Goal: Transaction & Acquisition: Obtain resource

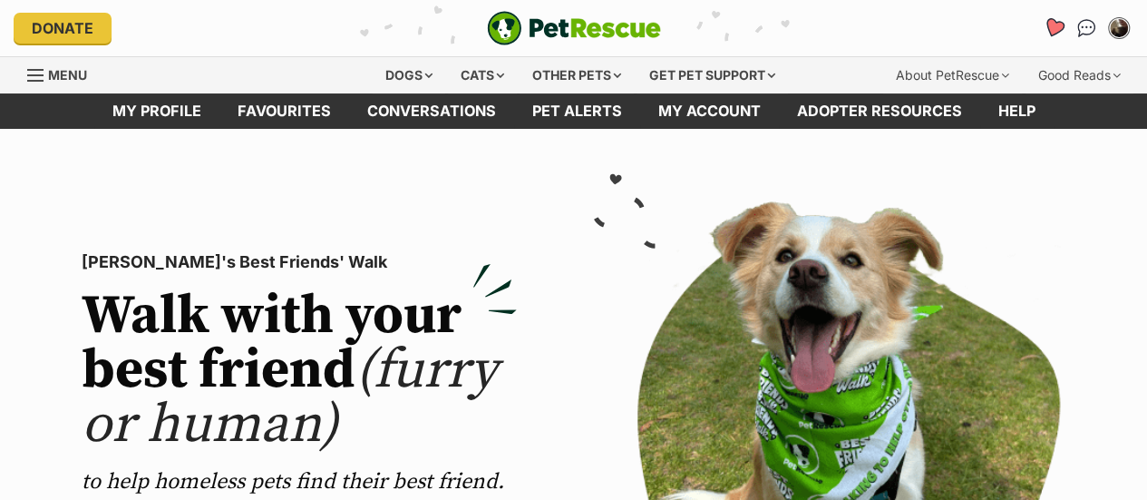
click at [1056, 24] on icon "Favourites" at bounding box center [1054, 27] width 22 height 21
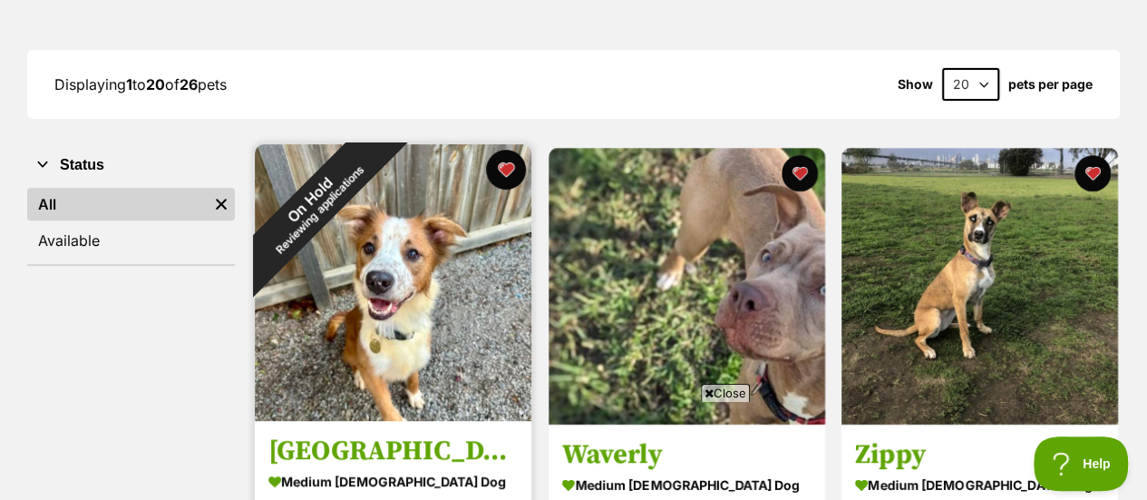
click at [508, 159] on button "favourite" at bounding box center [506, 170] width 40 height 40
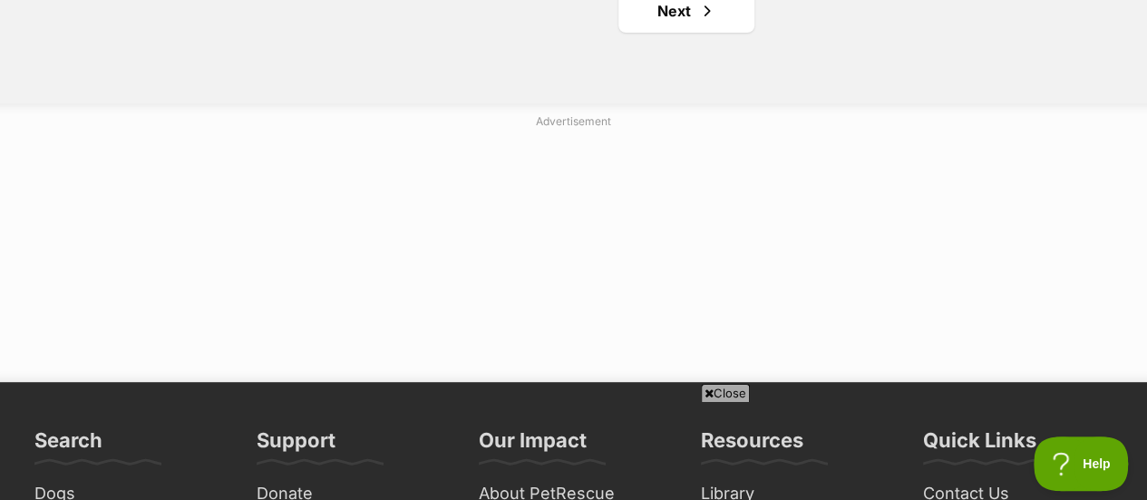
scroll to position [3723, 0]
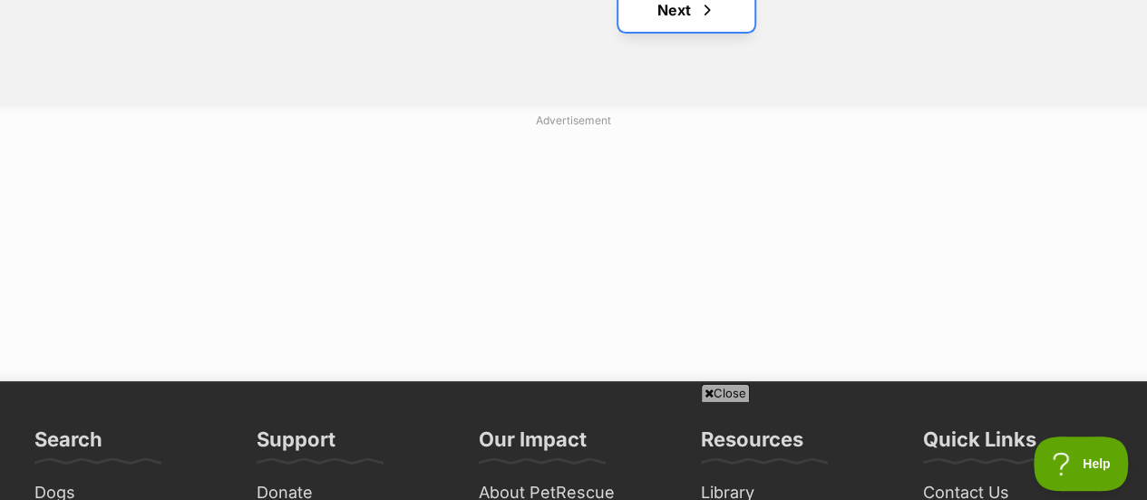
click at [705, 17] on span "Next page" at bounding box center [707, 10] width 18 height 22
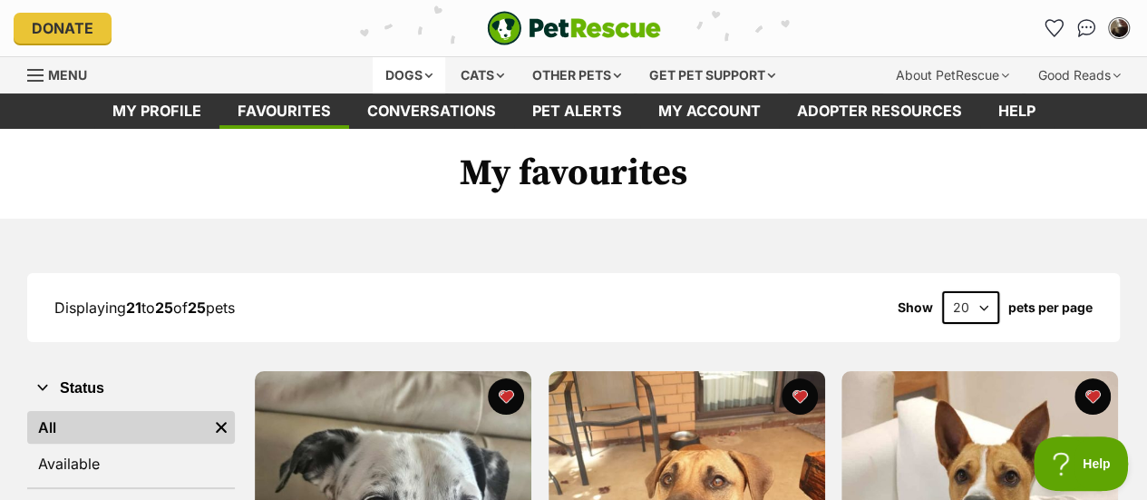
click at [404, 73] on div "Dogs" at bounding box center [409, 75] width 73 height 36
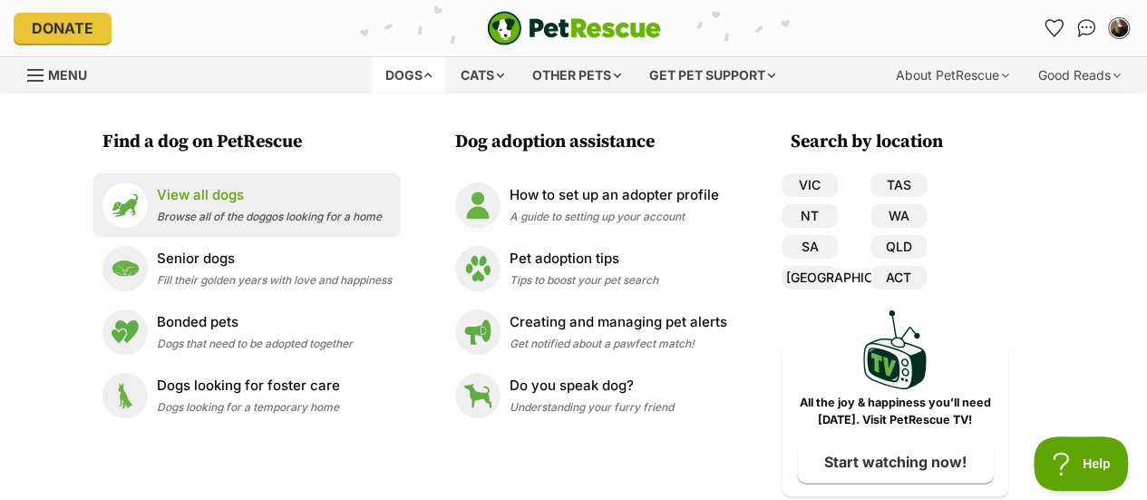
click at [261, 207] on div "View all dogs Browse all of the doggos looking for a home" at bounding box center [269, 204] width 225 height 39
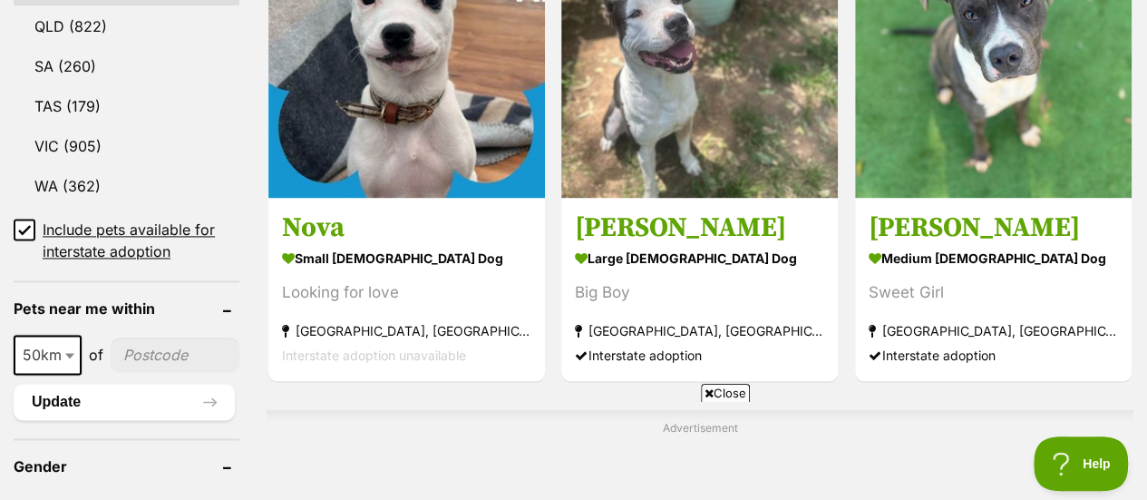
scroll to position [1200, 0]
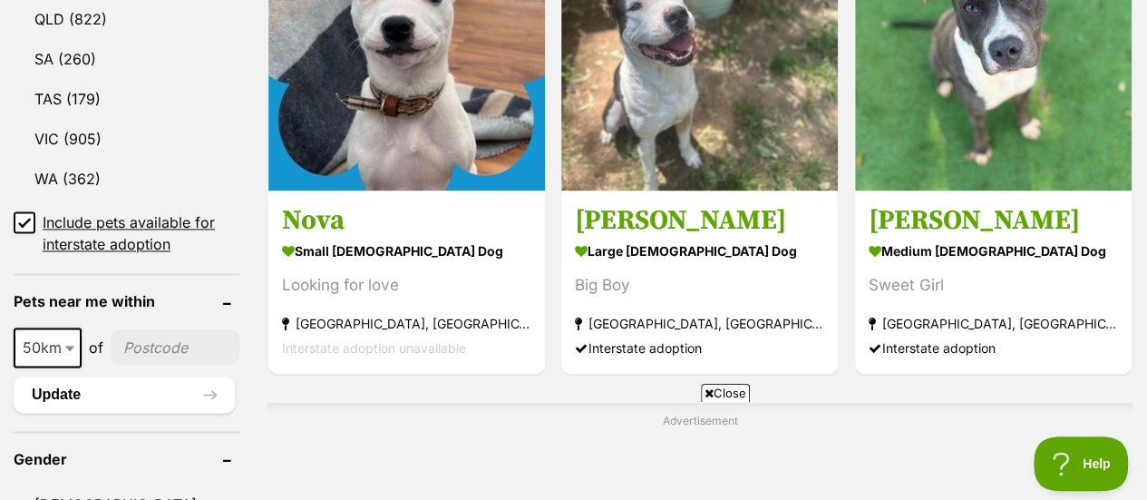
click at [44, 335] on span "50km" at bounding box center [47, 347] width 64 height 25
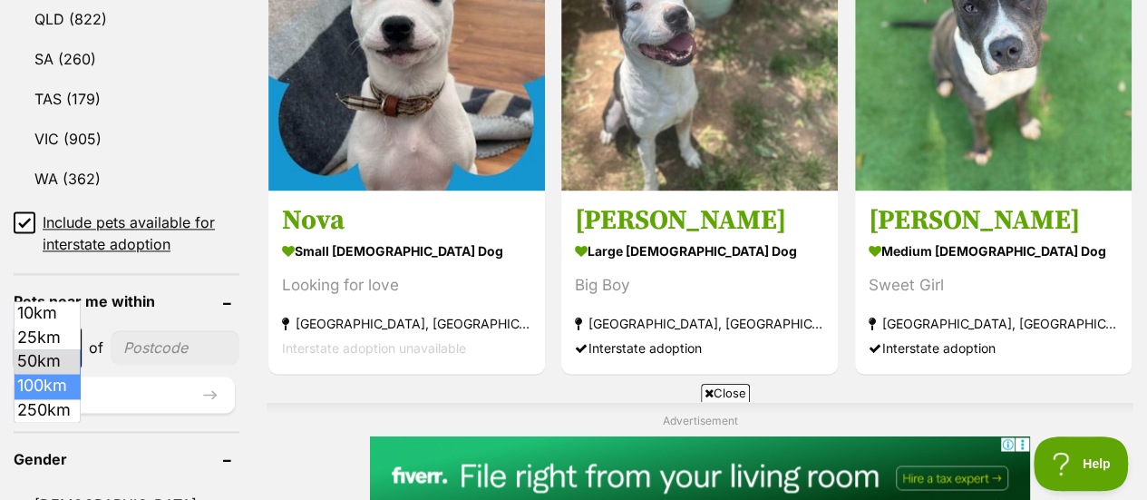
scroll to position [0, 0]
select select "100"
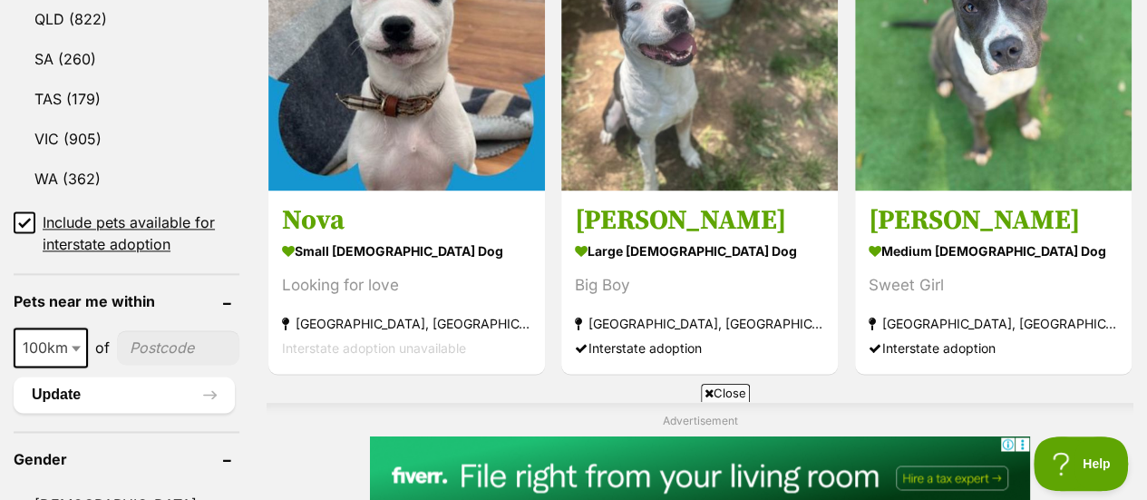
click at [149, 330] on input"] "postcode" at bounding box center [178, 347] width 122 height 34
type input"] "3691"
click at [132, 376] on button "Update" at bounding box center [124, 394] width 221 height 36
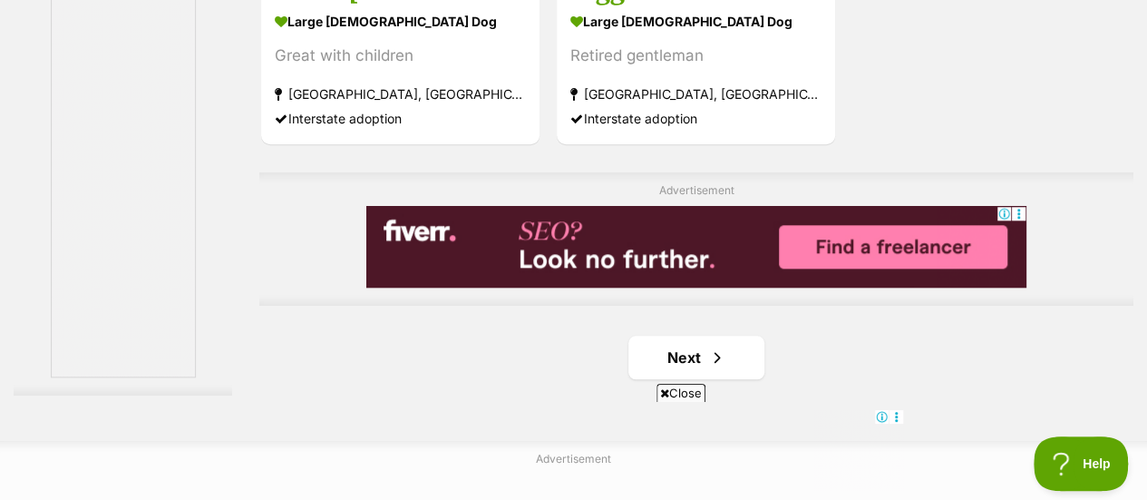
scroll to position [4141, 0]
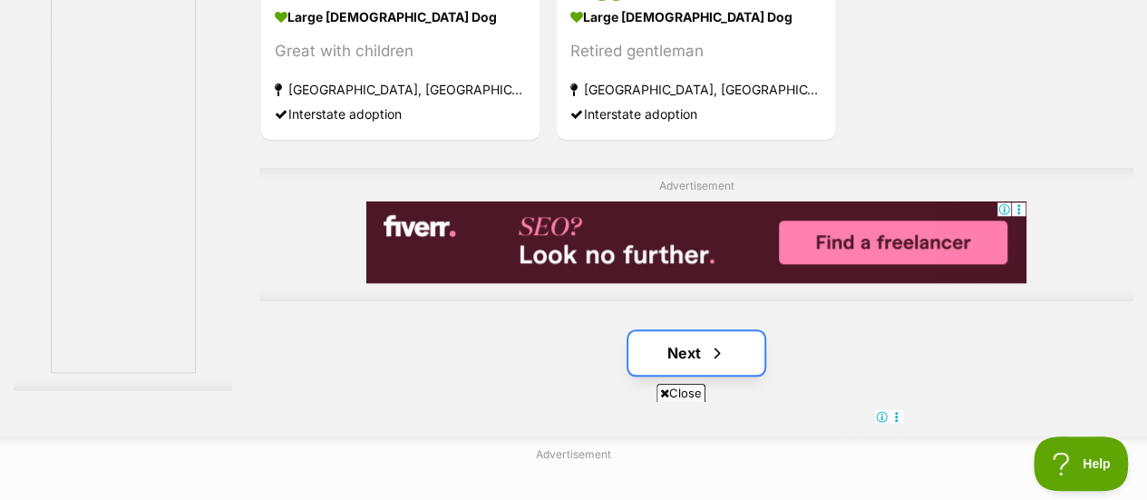
click at [686, 354] on link "Next" at bounding box center [696, 353] width 136 height 44
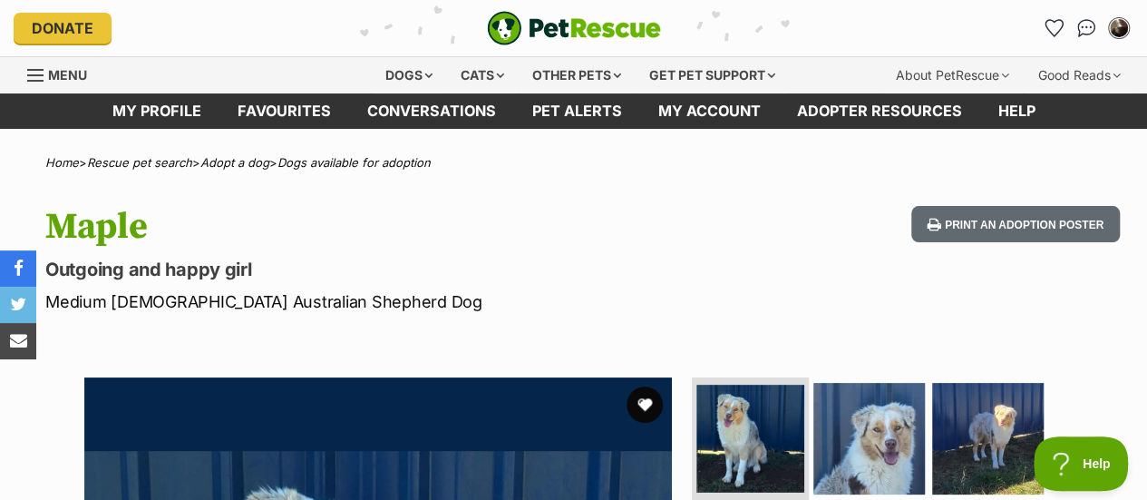
scroll to position [200, 0]
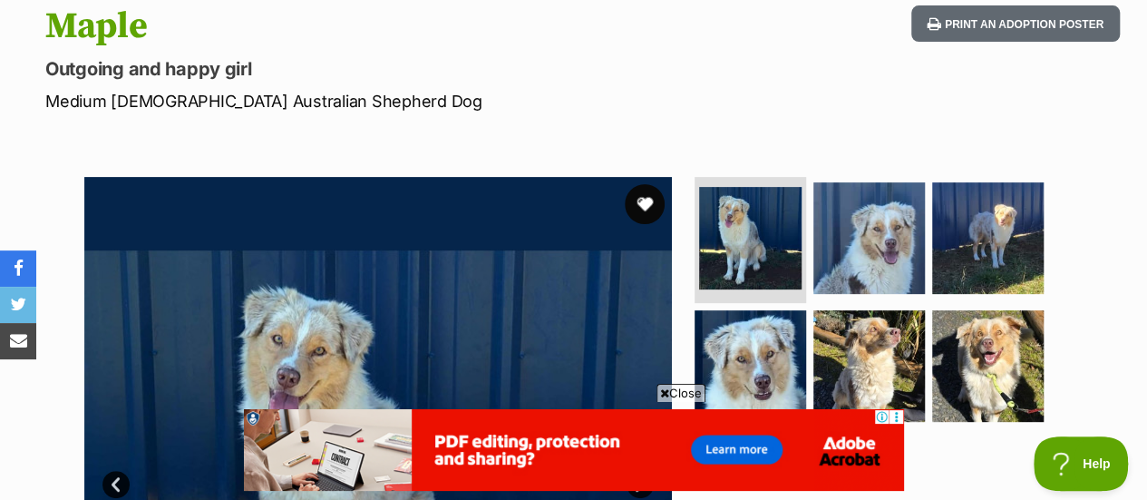
click at [655, 205] on button "favourite" at bounding box center [645, 204] width 40 height 40
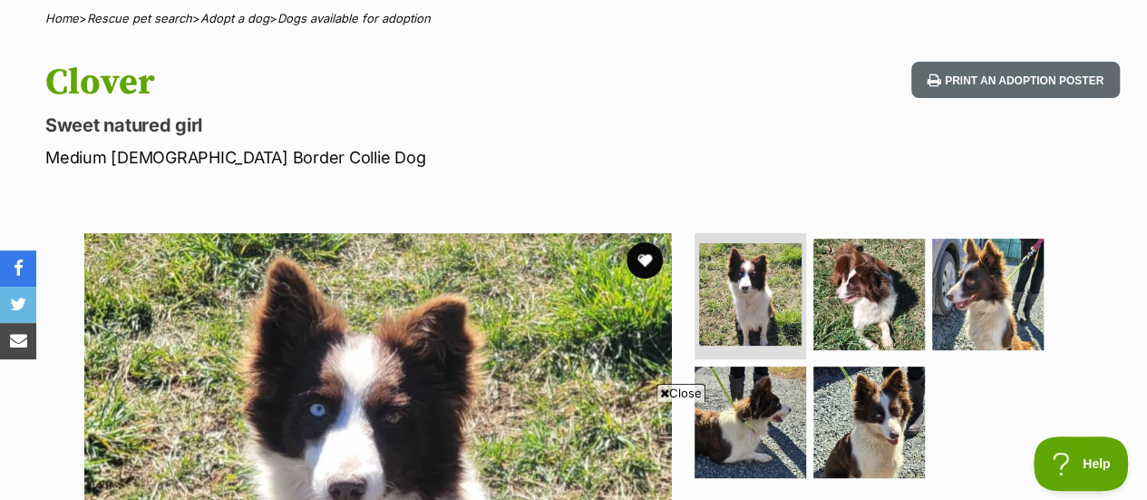
scroll to position [177, 0]
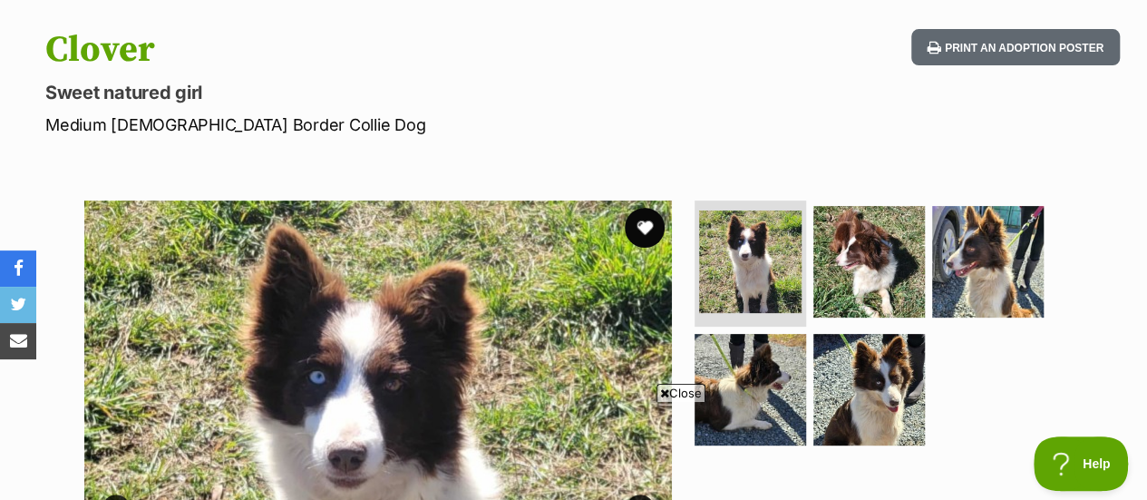
click at [646, 222] on button "favourite" at bounding box center [645, 228] width 40 height 40
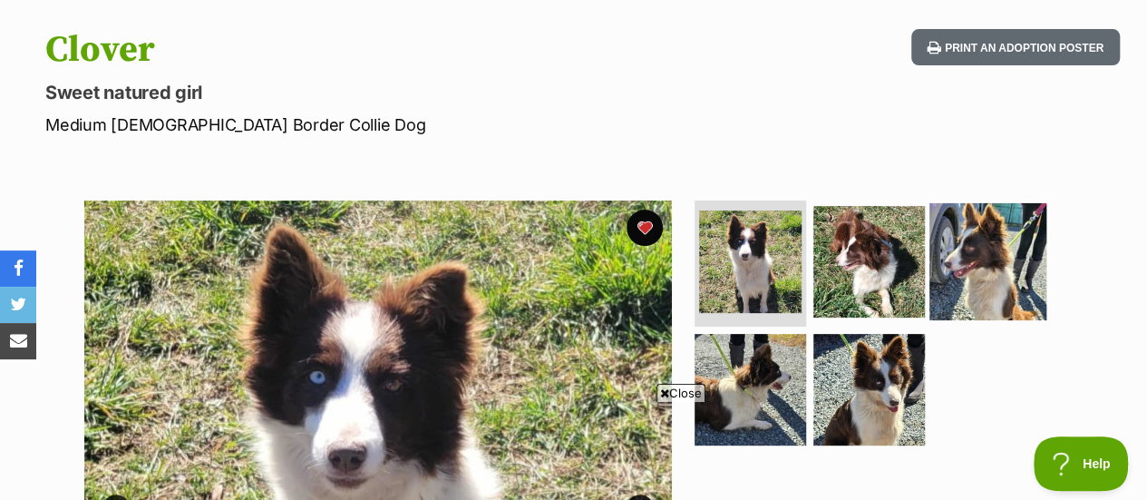
click at [935, 281] on img at bounding box center [988, 260] width 117 height 117
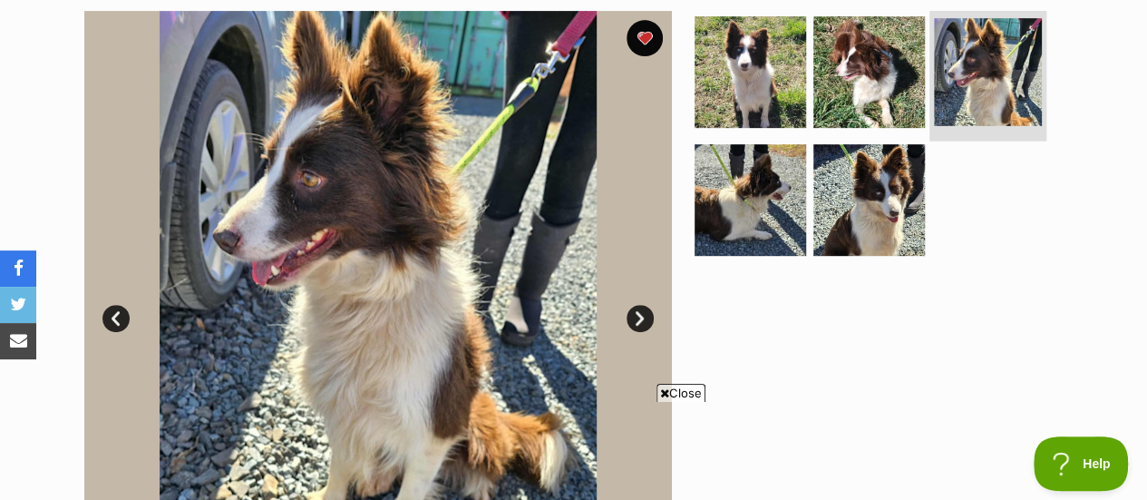
scroll to position [401, 0]
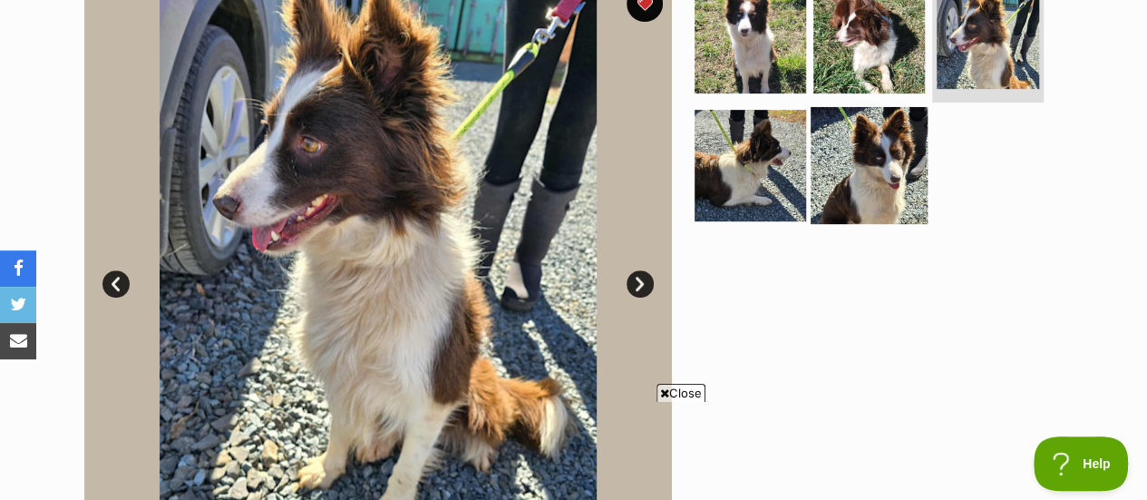
click at [862, 186] on img at bounding box center [869, 165] width 117 height 117
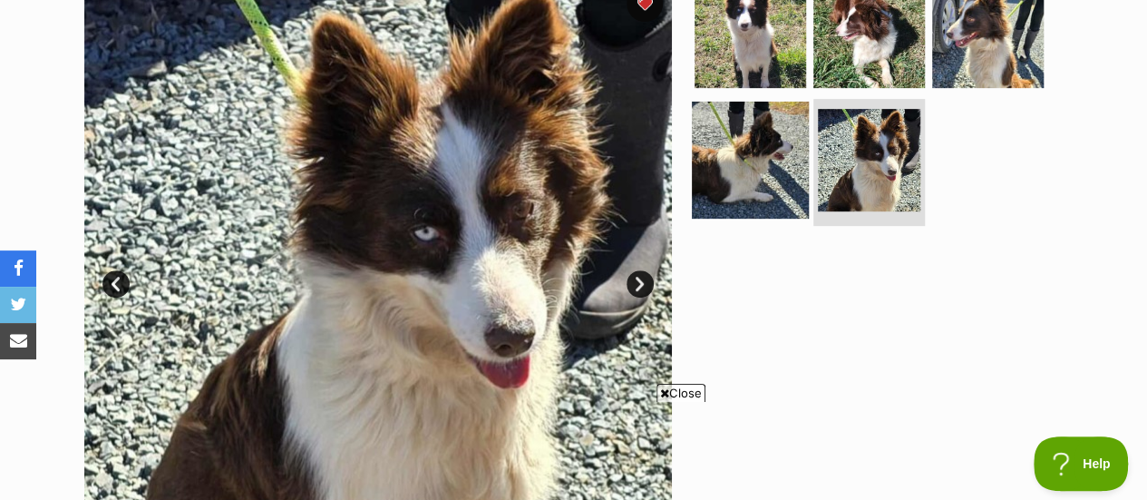
click at [755, 167] on img at bounding box center [750, 160] width 117 height 117
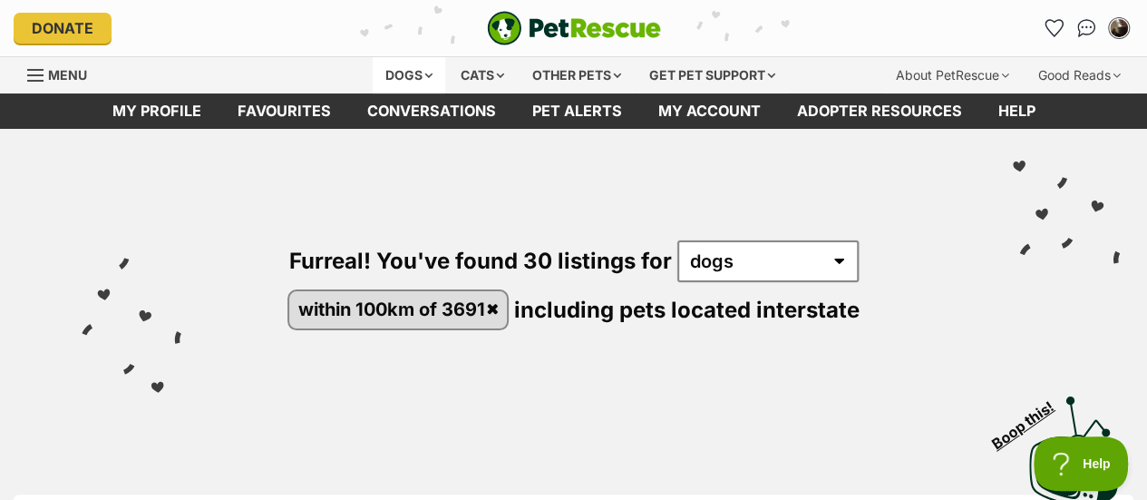
click at [407, 71] on div "Dogs" at bounding box center [409, 75] width 73 height 36
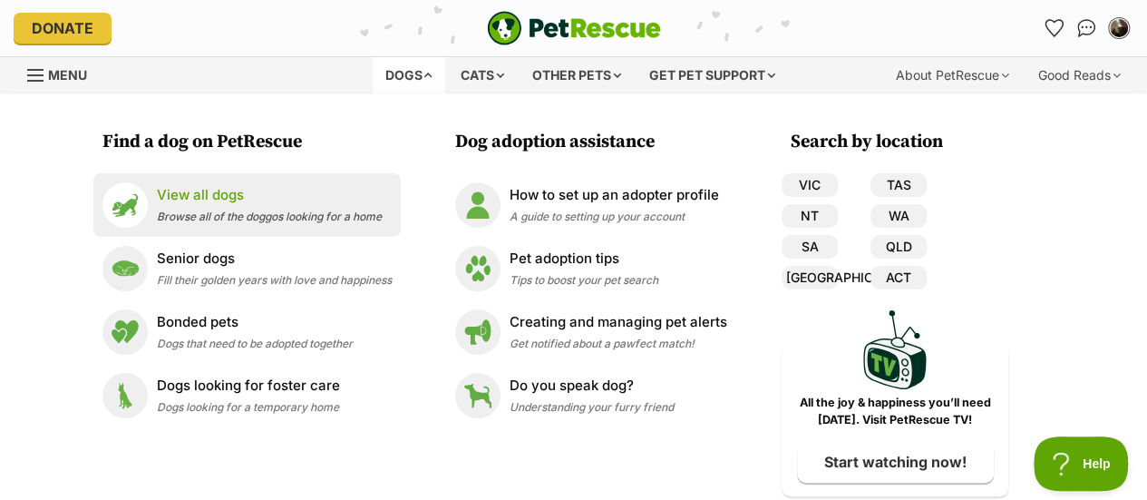
click at [259, 206] on div "View all dogs Browse all of the doggos looking for a home" at bounding box center [269, 204] width 225 height 39
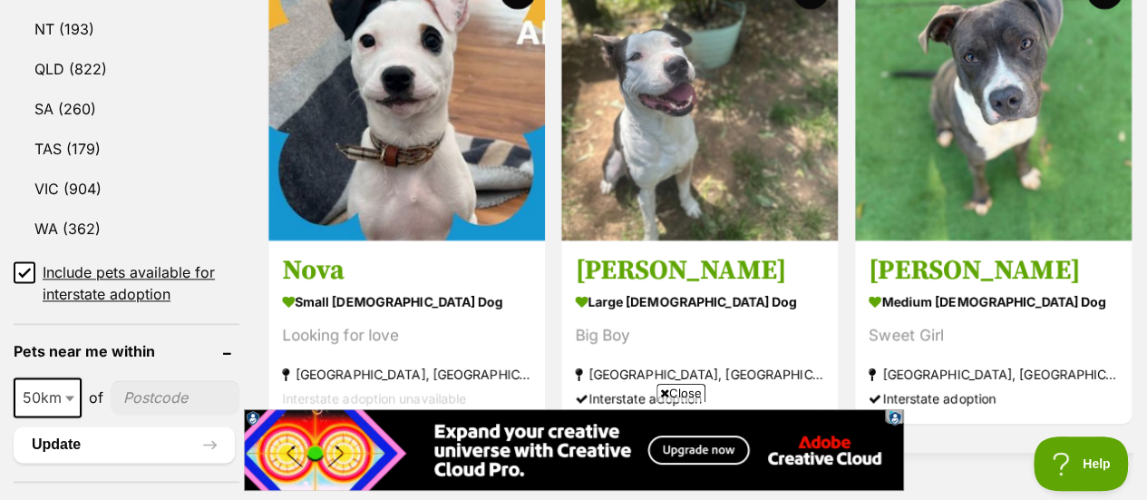
scroll to position [1152, 0]
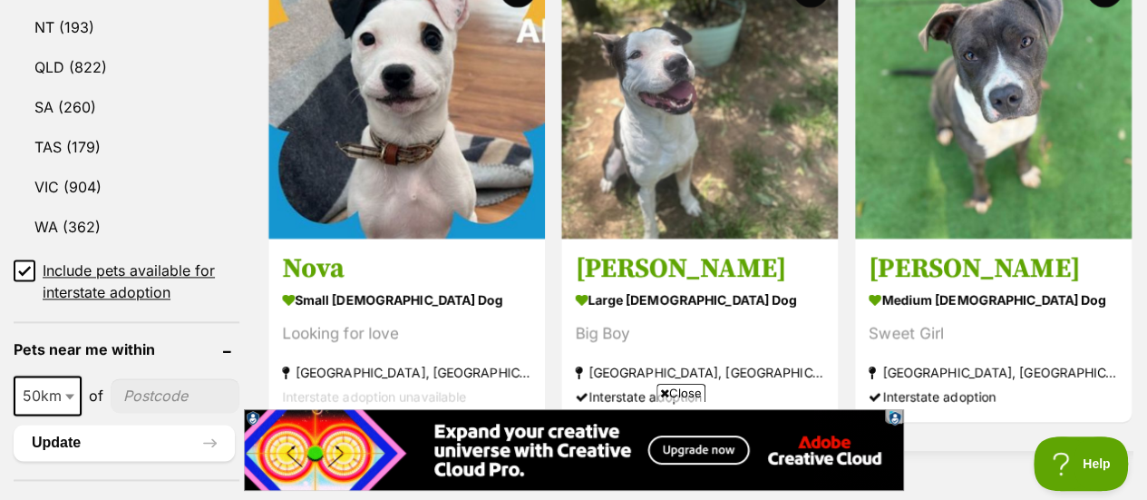
click at [56, 383] on span "50km" at bounding box center [47, 395] width 64 height 25
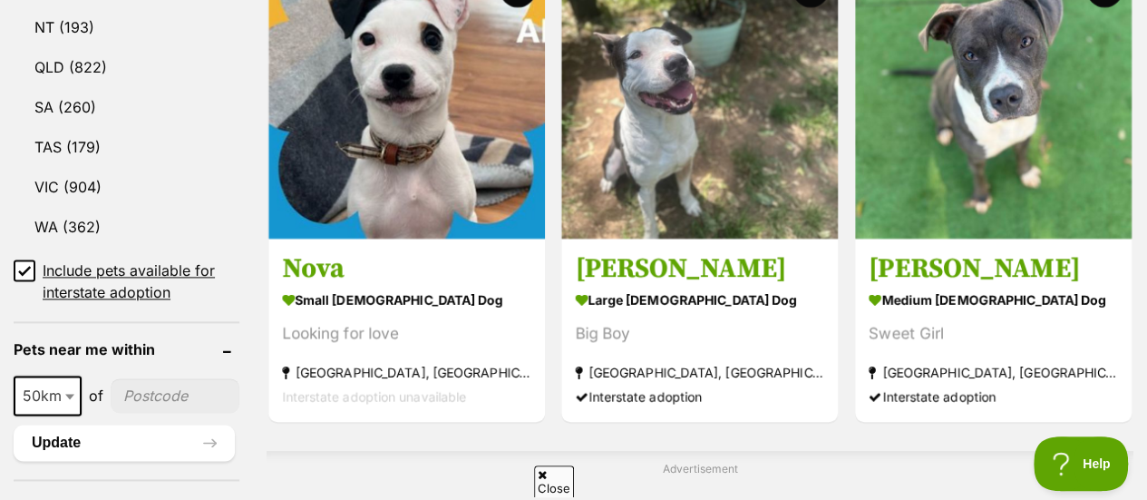
click at [44, 383] on span "50km" at bounding box center [47, 395] width 64 height 25
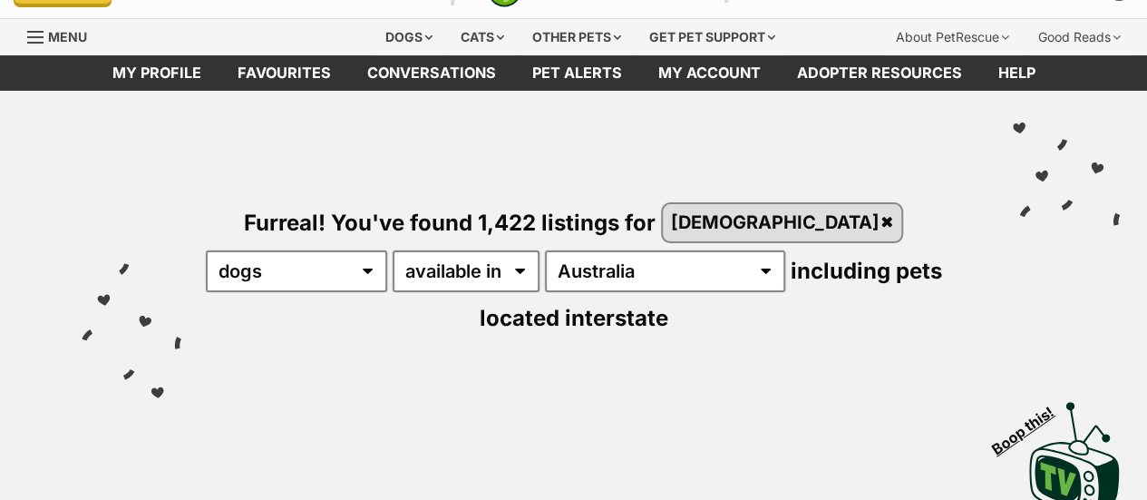
scroll to position [38, 0]
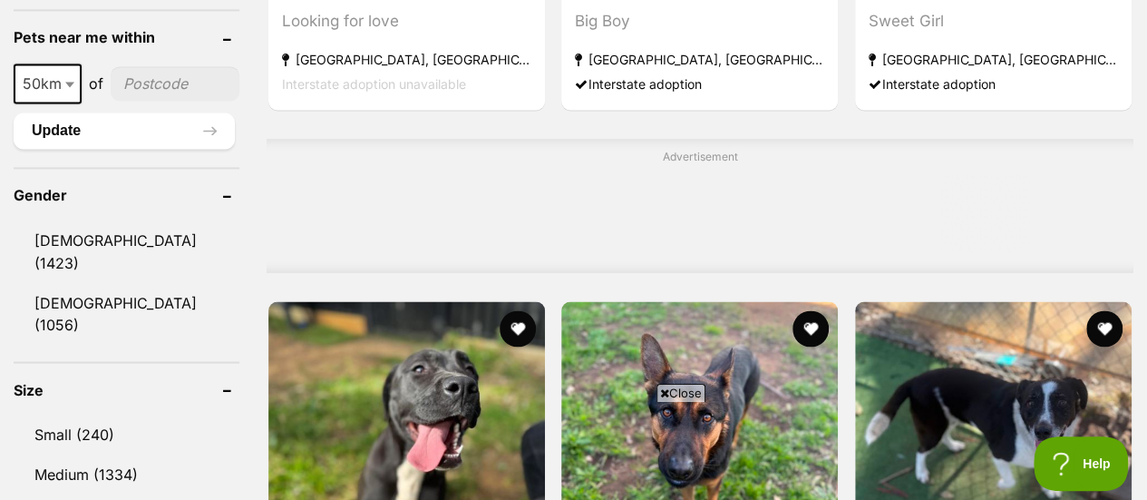
click at [50, 96] on span "50km" at bounding box center [47, 83] width 64 height 25
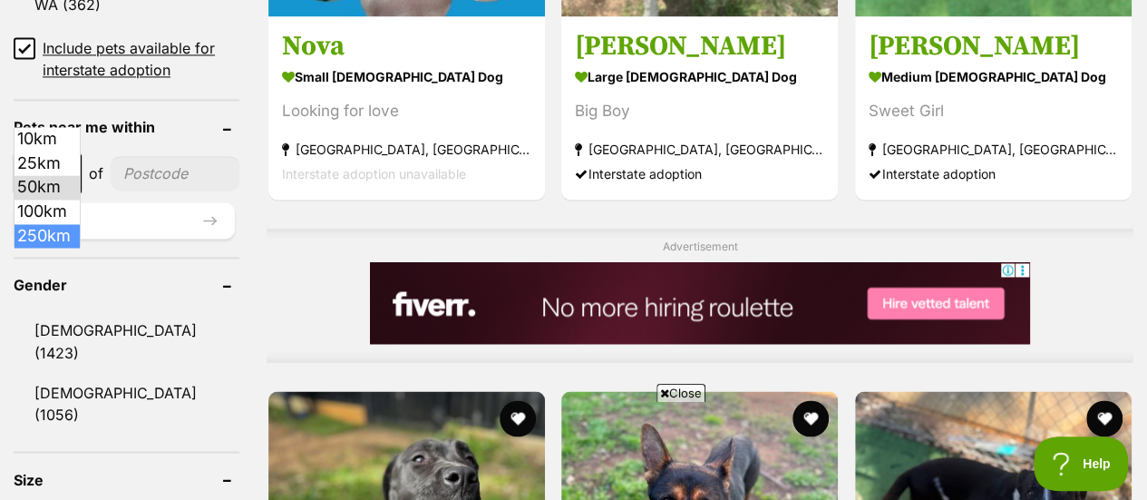
select select "250"
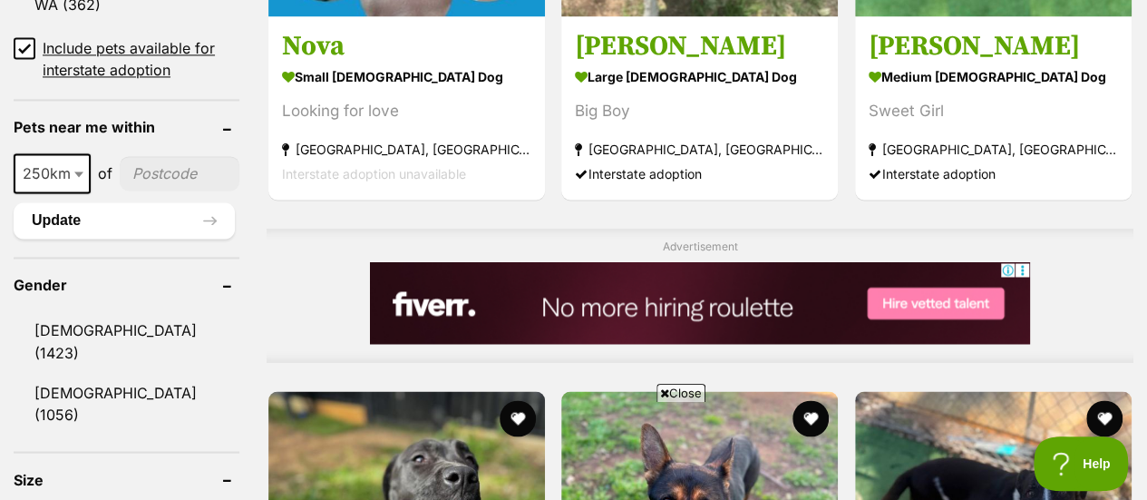
click at [146, 156] on input"] "postcode" at bounding box center [180, 173] width 120 height 34
type input"] "3691"
click at [141, 202] on button "Update" at bounding box center [124, 220] width 221 height 36
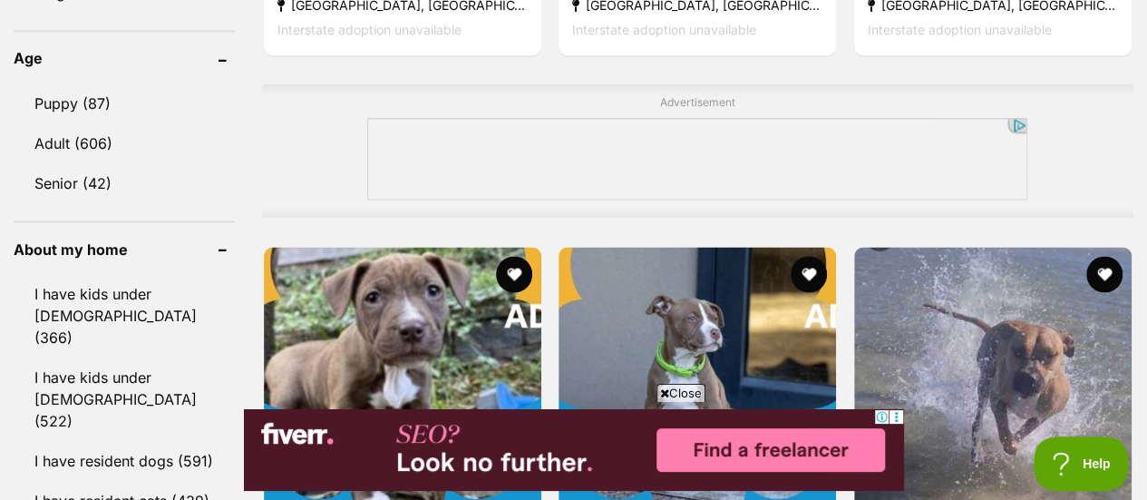
click at [686, 389] on span "Close" at bounding box center [681, 393] width 49 height 18
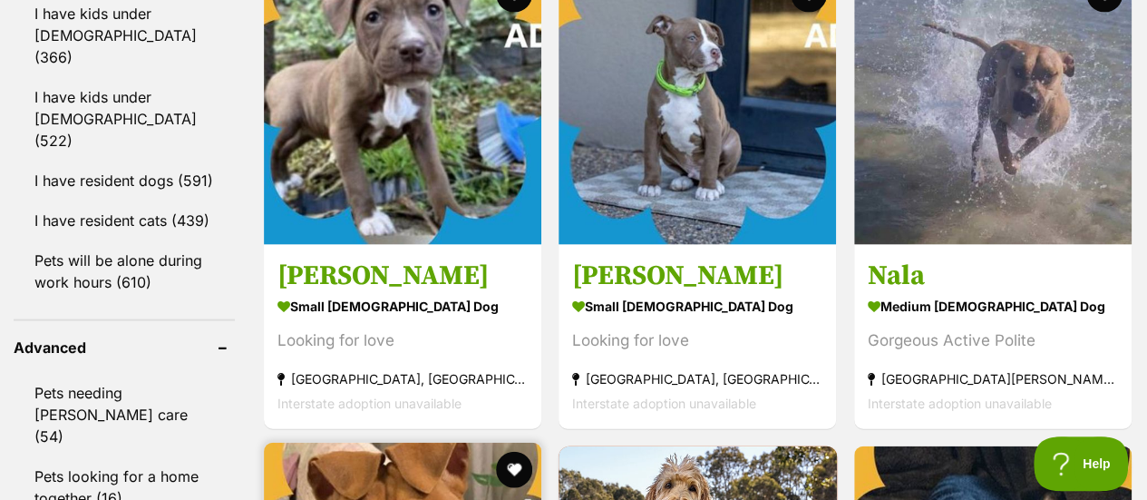
scroll to position [1723, 0]
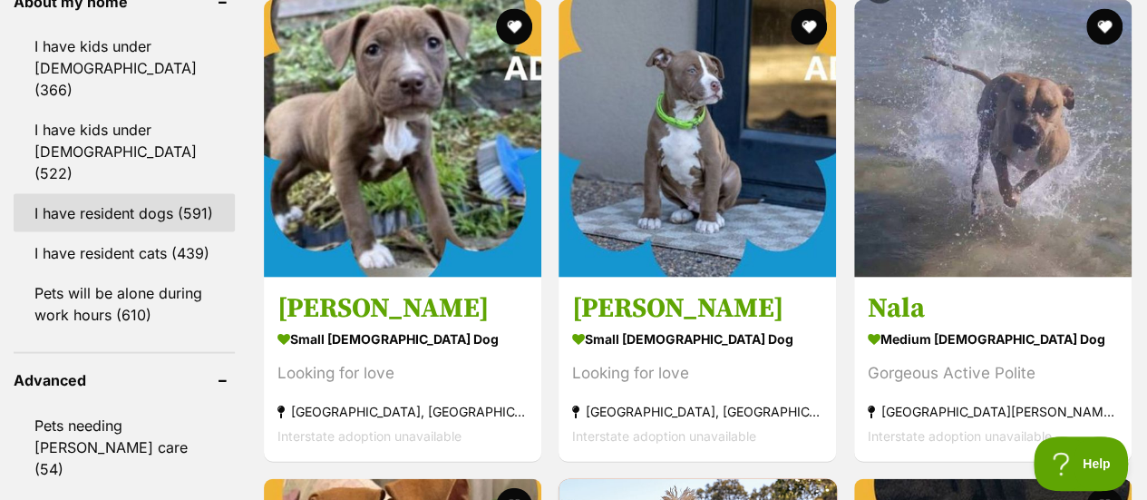
click at [111, 194] on link "I have resident dogs (591)" at bounding box center [124, 213] width 221 height 38
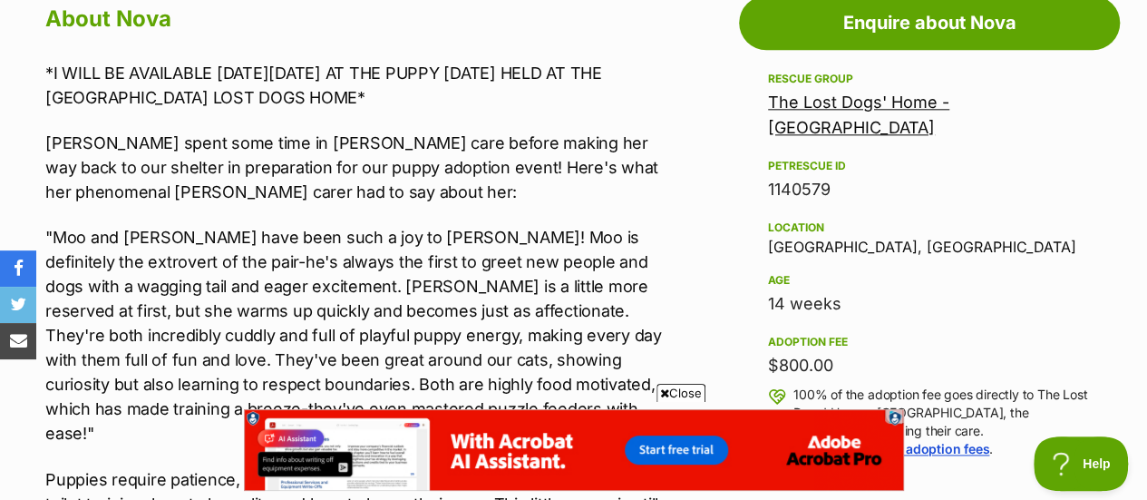
click at [811, 102] on link "The Lost Dogs' Home - [GEOGRAPHIC_DATA]" at bounding box center [858, 114] width 181 height 44
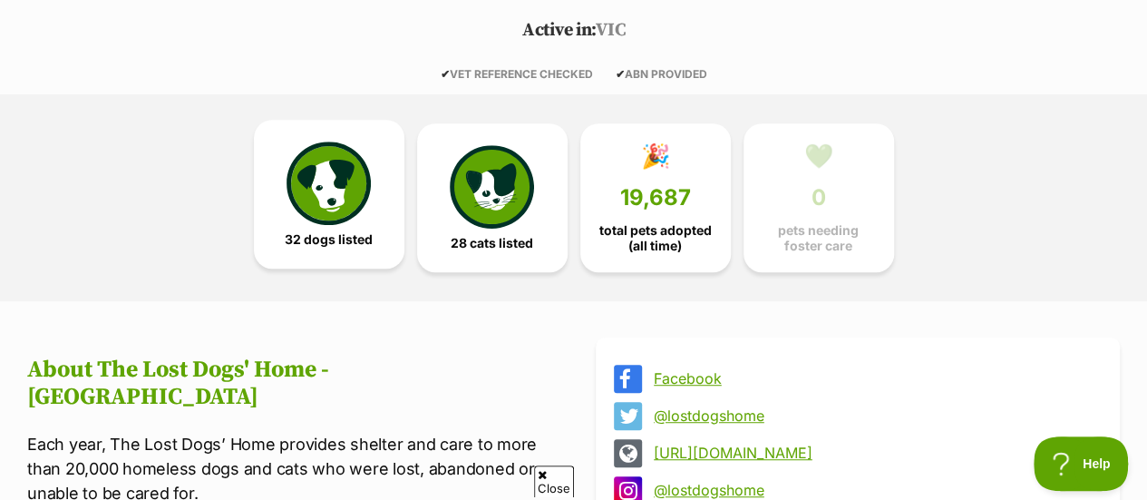
click at [354, 180] on img at bounding box center [328, 182] width 83 height 83
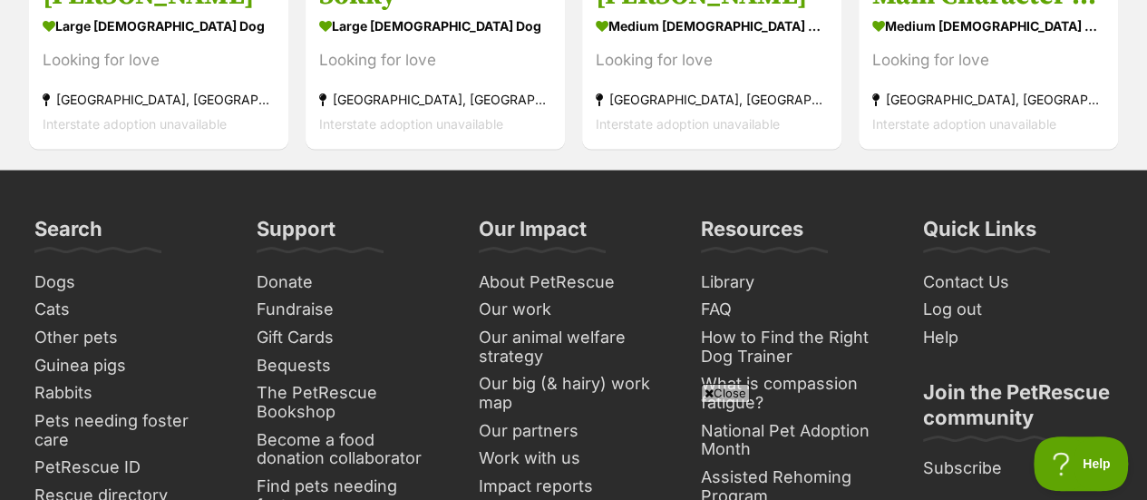
scroll to position [5060, 0]
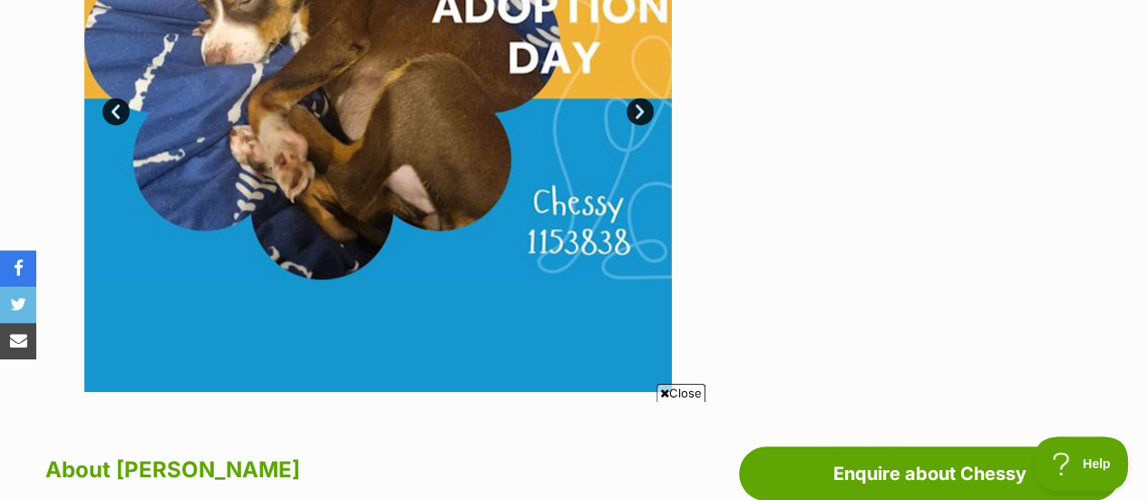
scroll to position [464, 0]
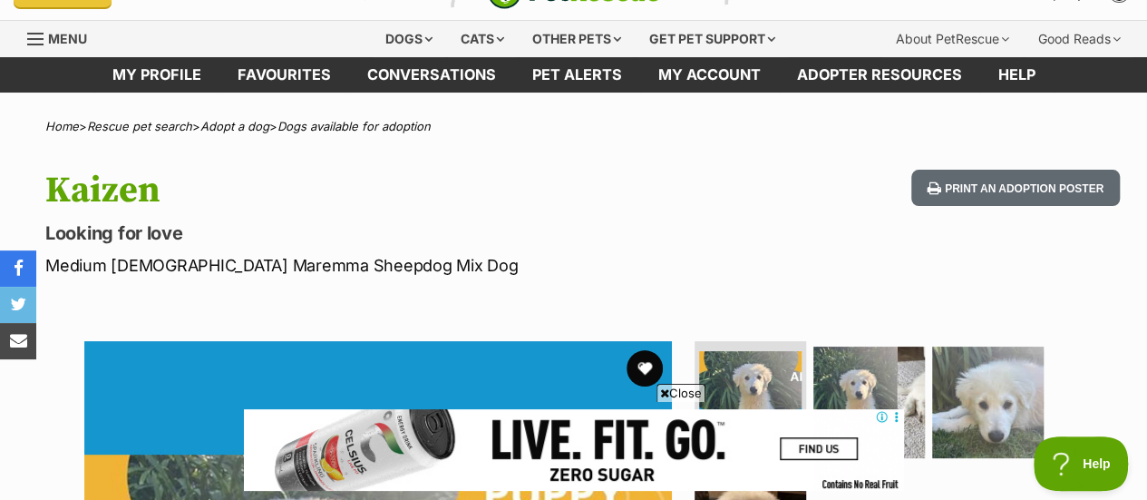
scroll to position [22, 0]
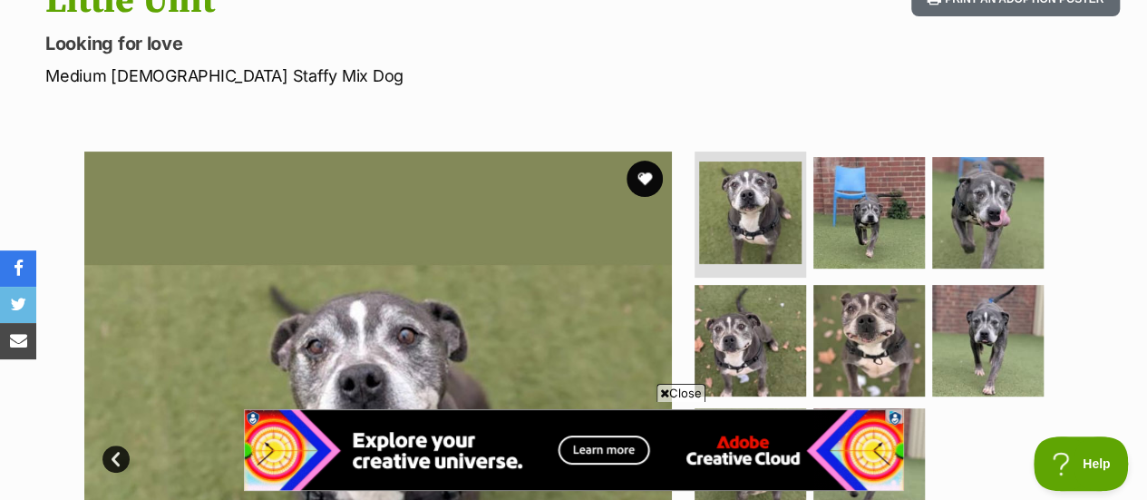
scroll to position [225, 0]
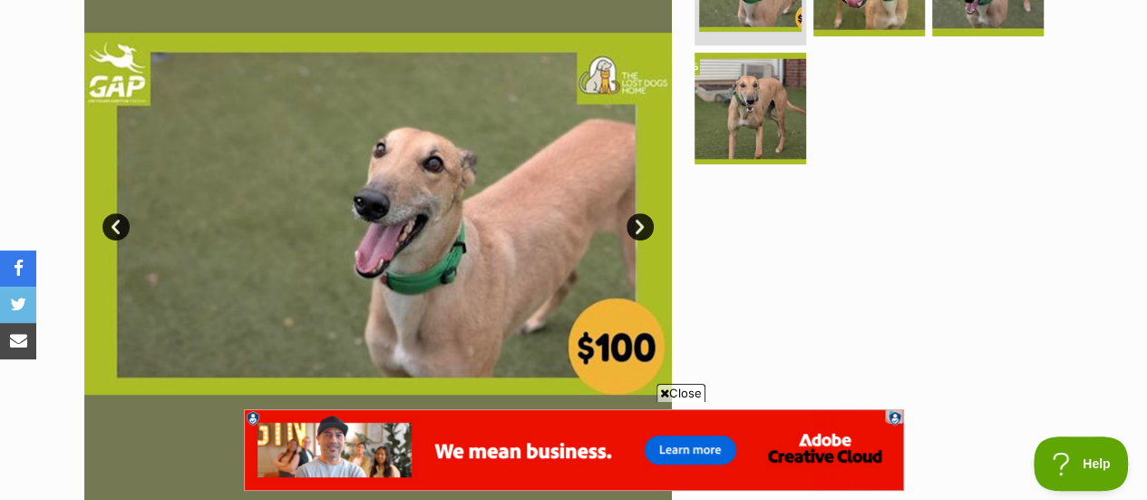
scroll to position [428, 0]
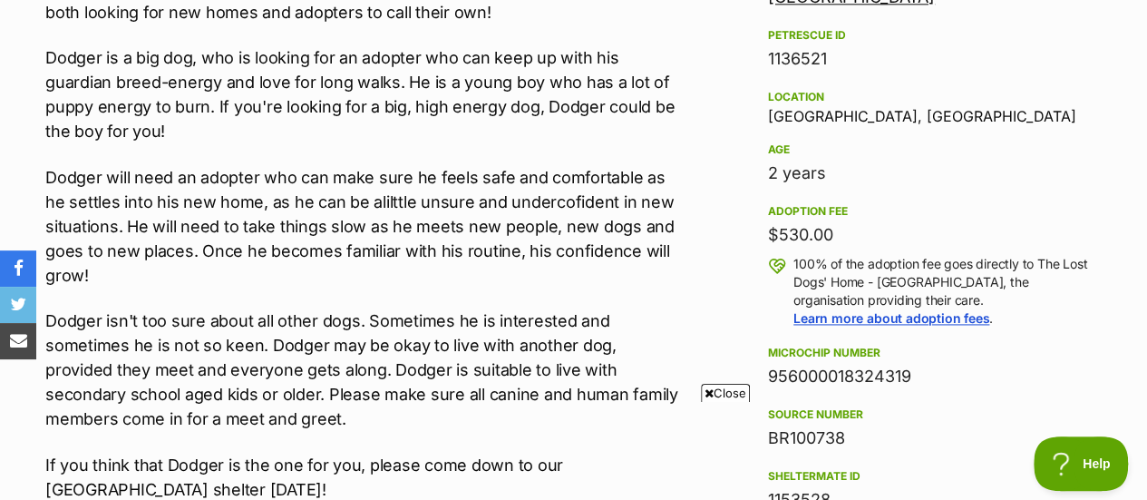
scroll to position [1161, 0]
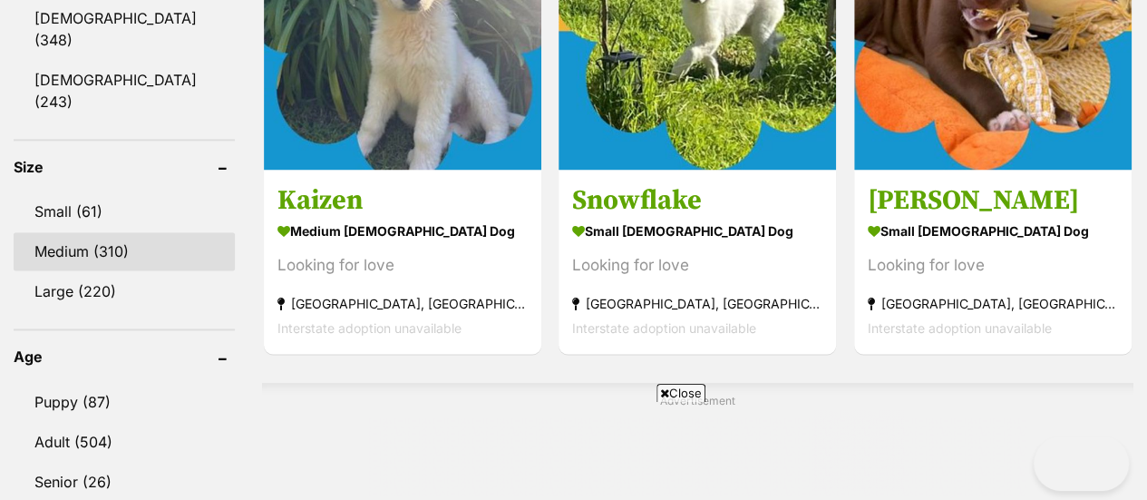
click at [51, 232] on link "Medium (310)" at bounding box center [124, 251] width 221 height 38
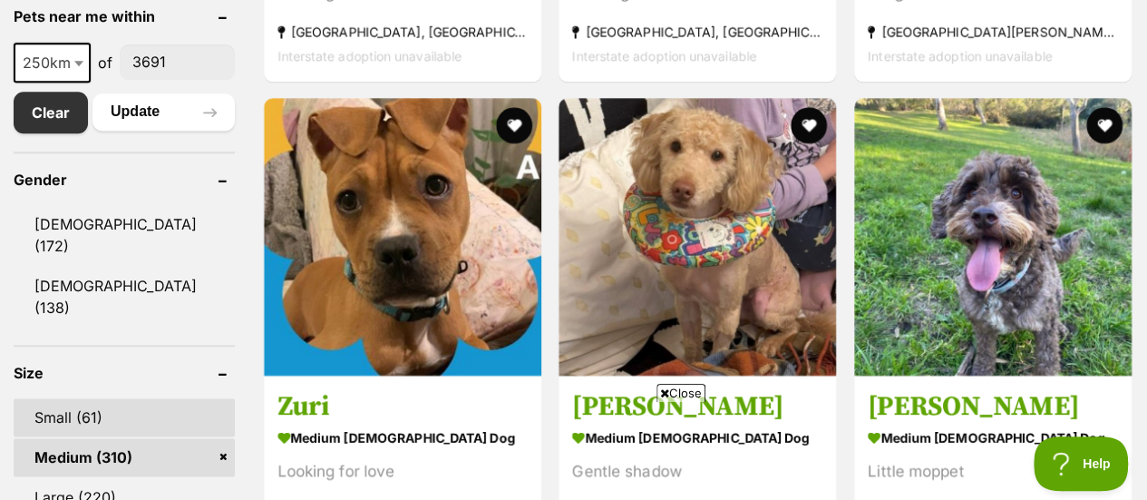
click at [98, 398] on link "Small (61)" at bounding box center [124, 417] width 221 height 38
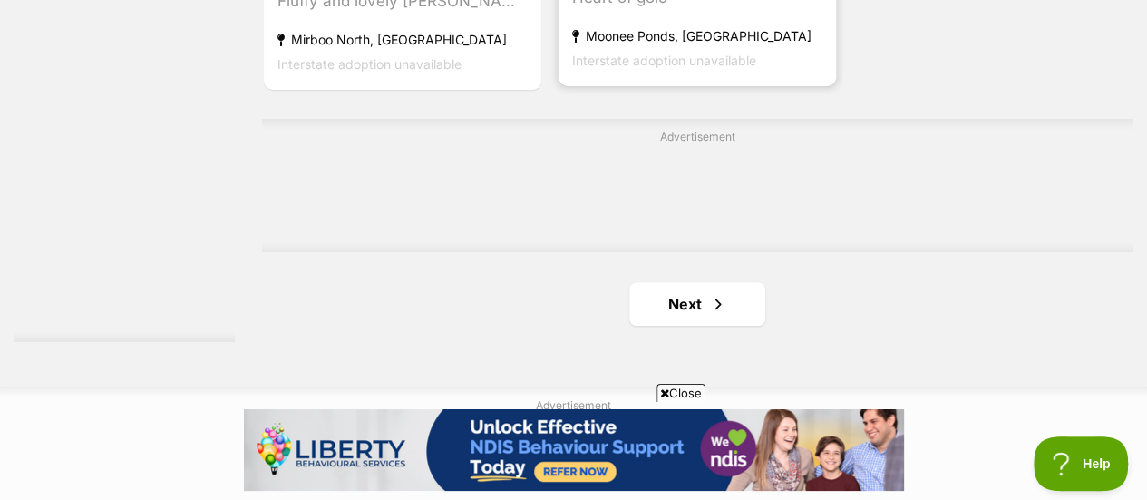
scroll to position [4231, 0]
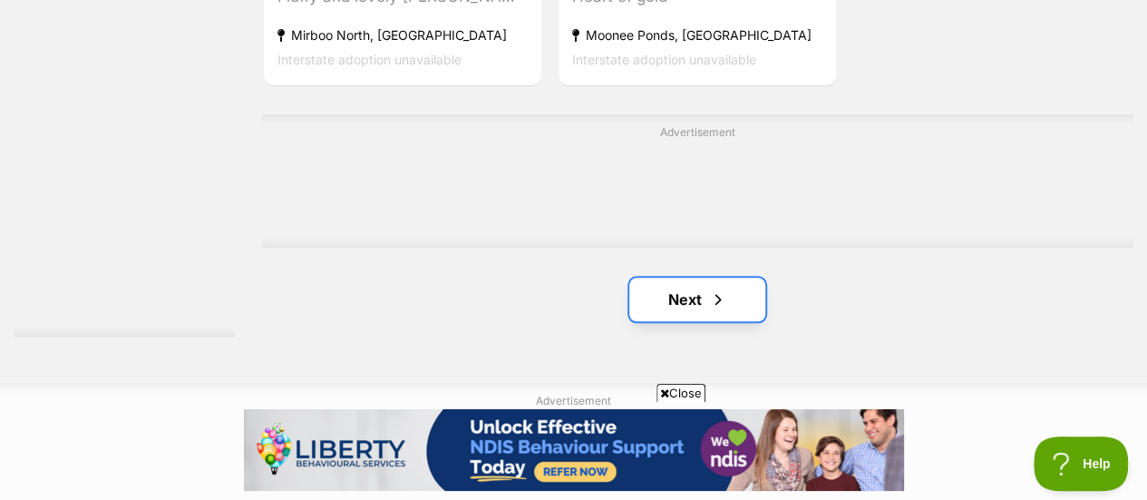
click at [718, 304] on span "Next page" at bounding box center [718, 299] width 18 height 22
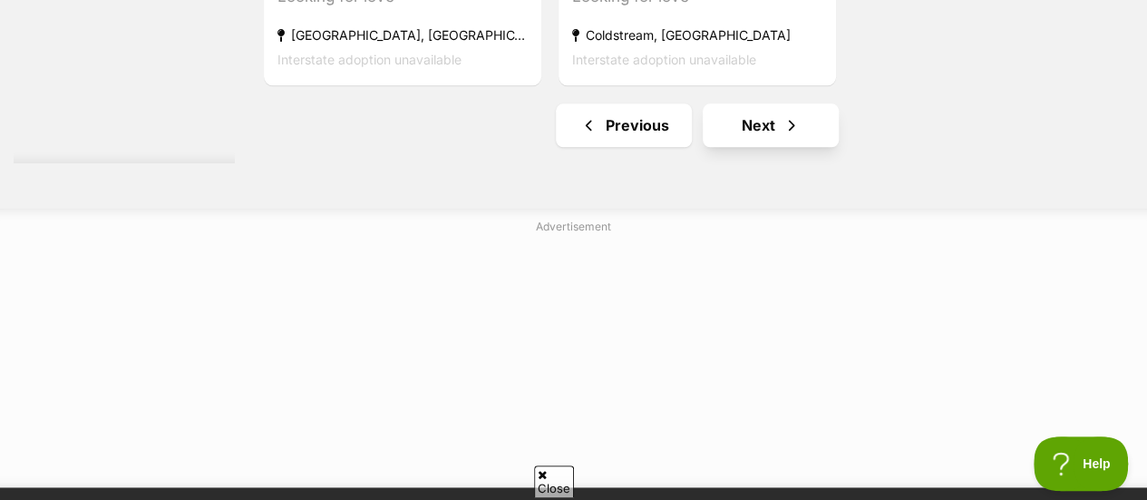
scroll to position [4399, 0]
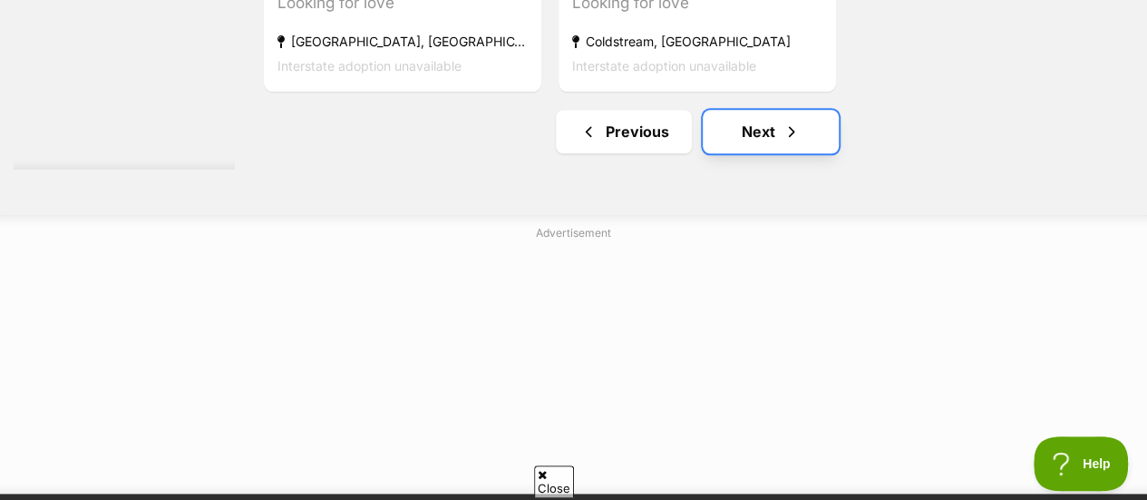
click at [762, 153] on link "Next" at bounding box center [771, 132] width 136 height 44
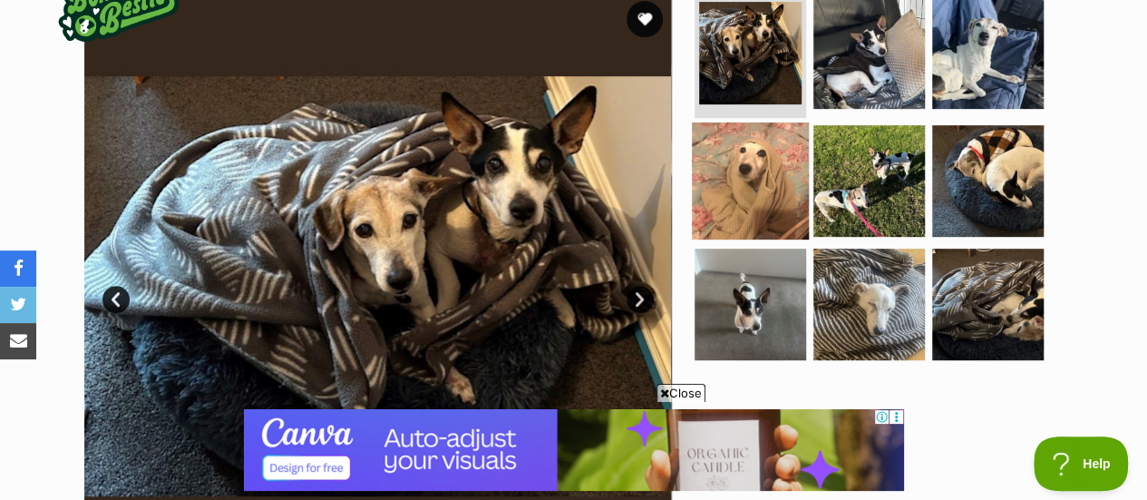
click at [750, 122] on img at bounding box center [750, 180] width 117 height 117
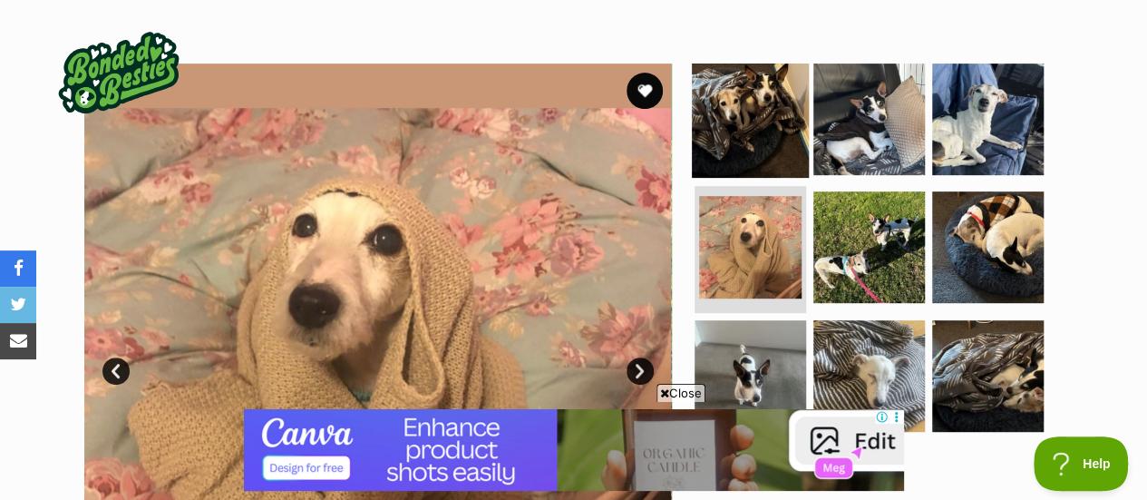
click at [789, 67] on img at bounding box center [750, 118] width 117 height 117
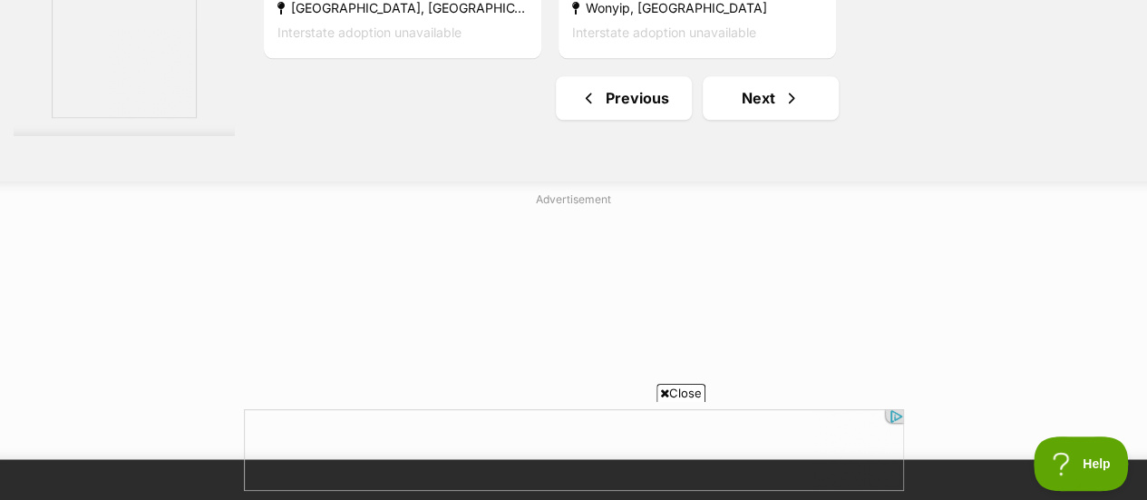
scroll to position [4598, 0]
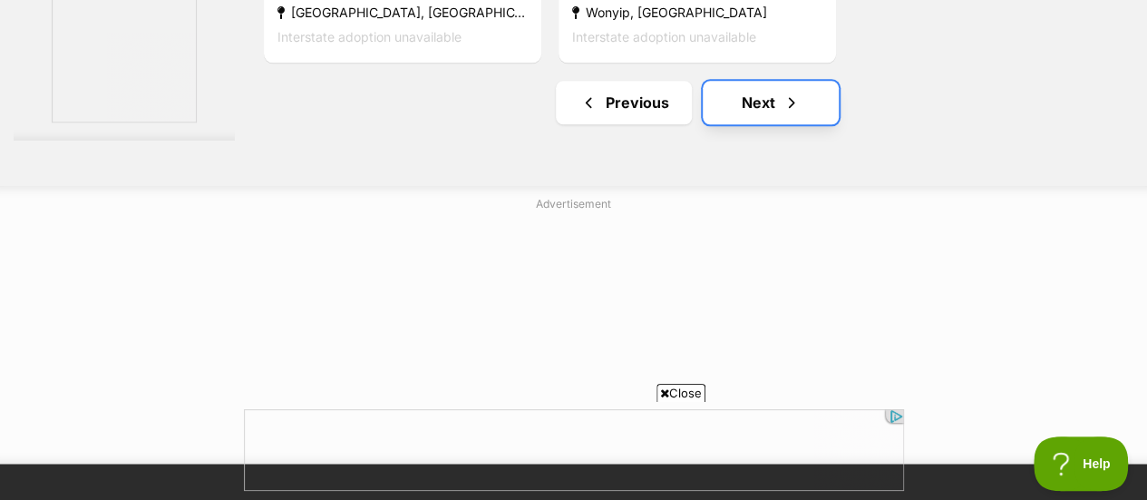
click at [755, 110] on link "Next" at bounding box center [771, 103] width 136 height 44
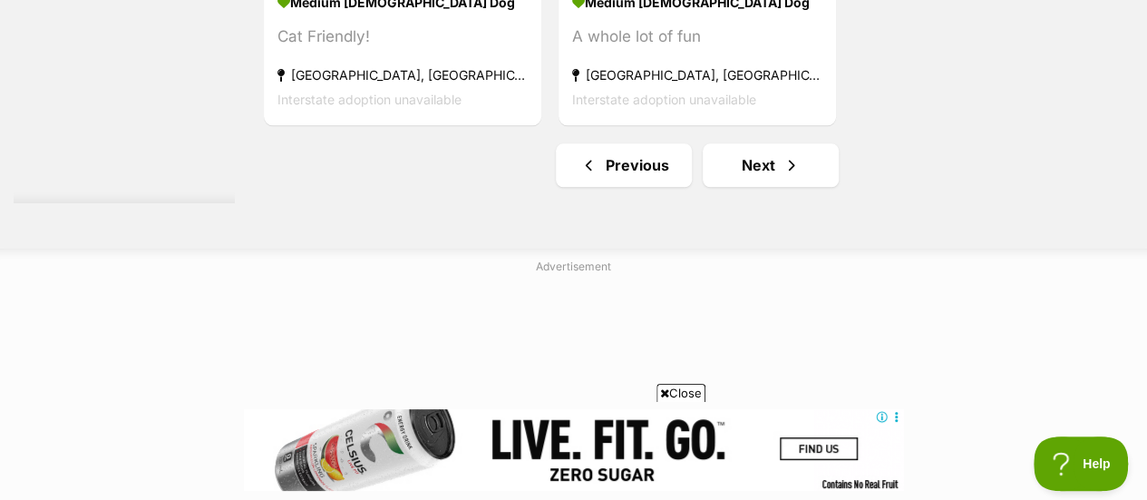
scroll to position [4375, 0]
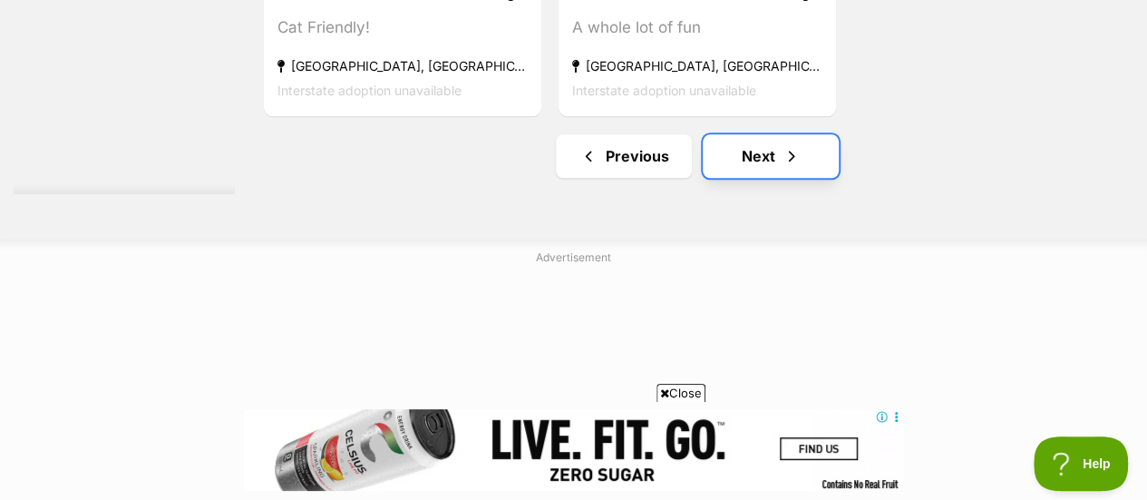
click at [751, 170] on link "Next" at bounding box center [771, 156] width 136 height 44
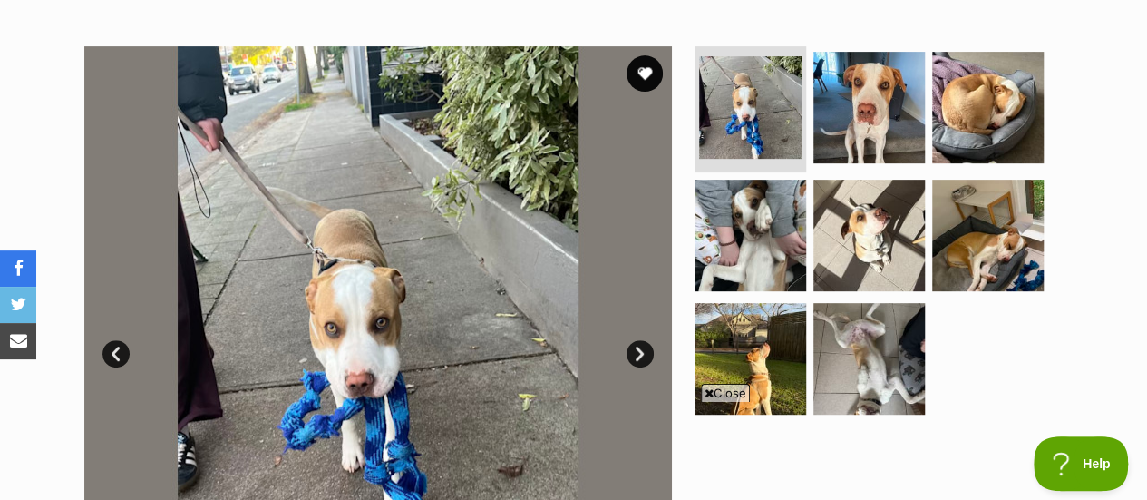
scroll to position [318, 0]
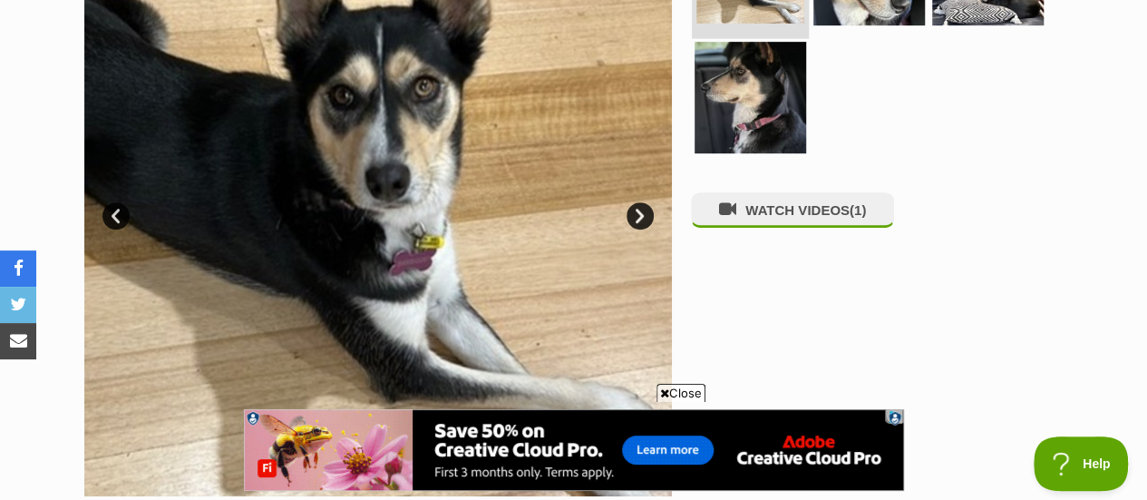
scroll to position [453, 0]
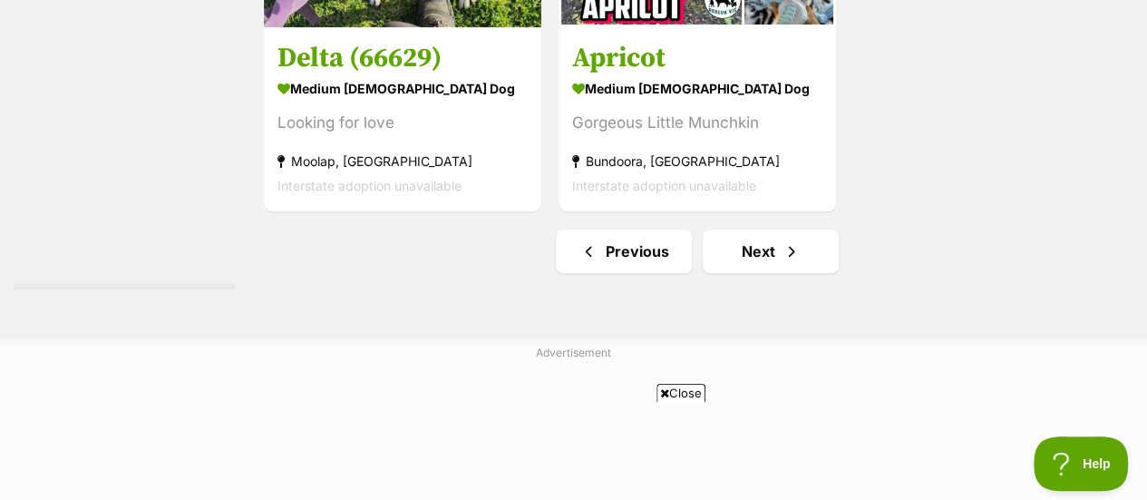
scroll to position [4270, 0]
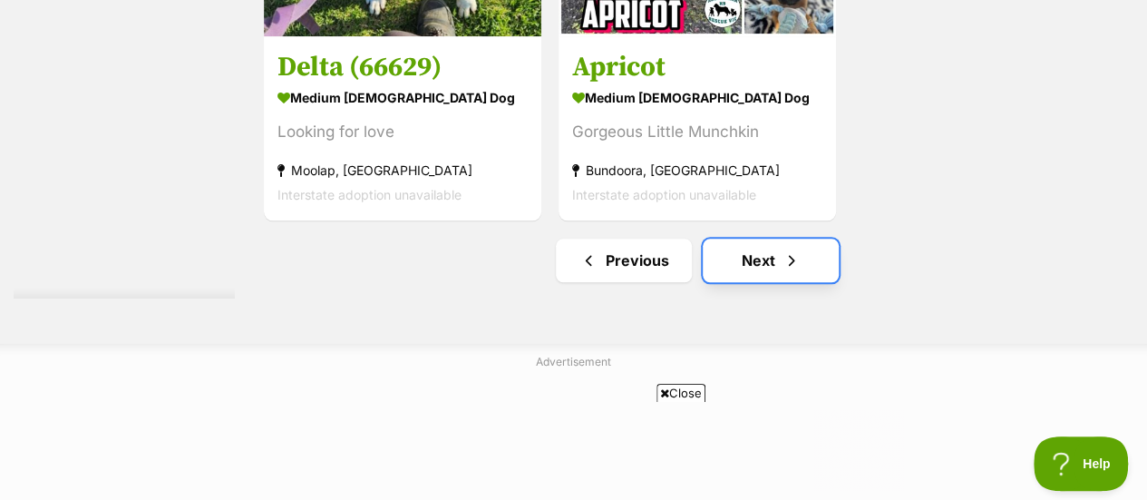
click at [733, 260] on link "Next" at bounding box center [771, 261] width 136 height 44
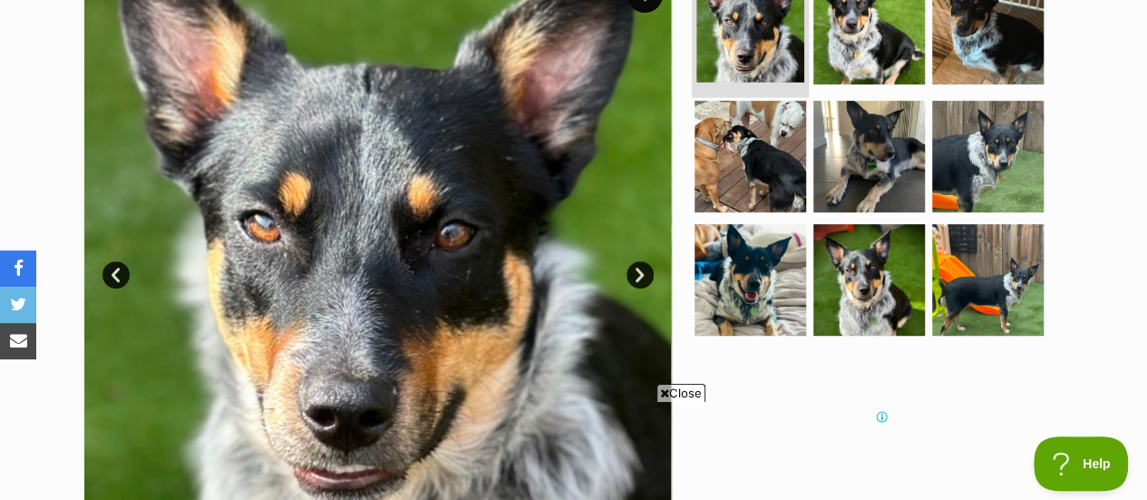
scroll to position [348, 0]
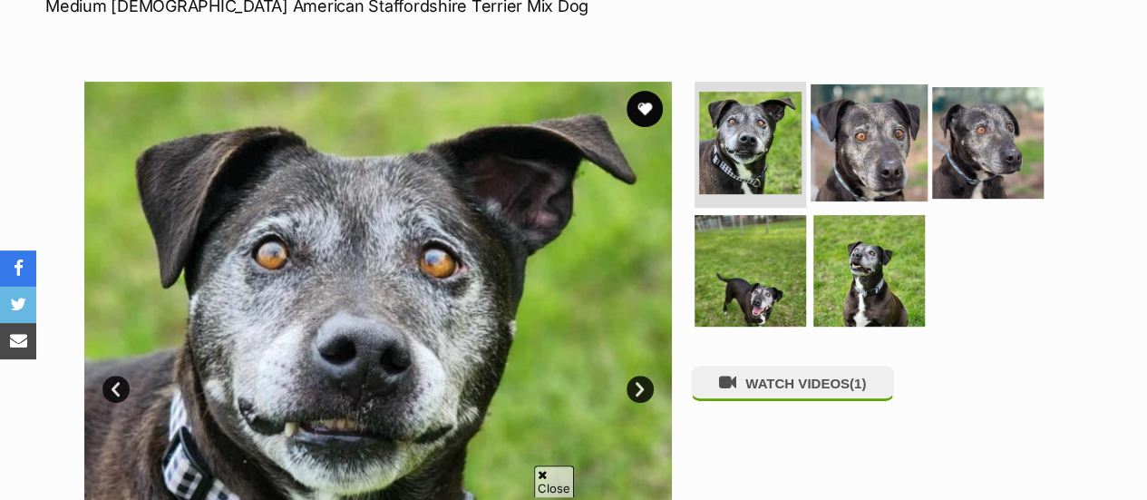
scroll to position [296, 0]
click at [885, 146] on img at bounding box center [869, 141] width 117 height 117
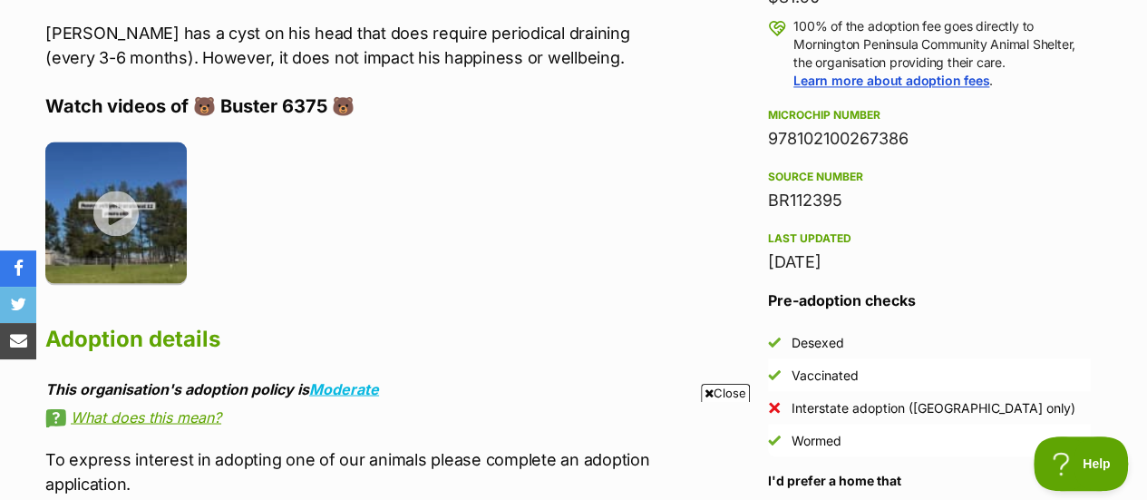
scroll to position [1554, 0]
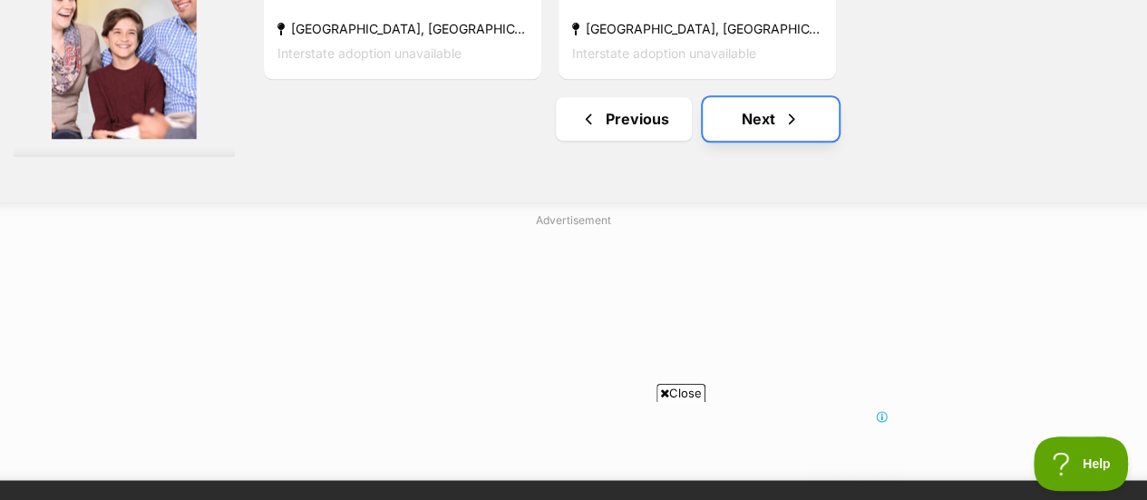
scroll to position [4617, 0]
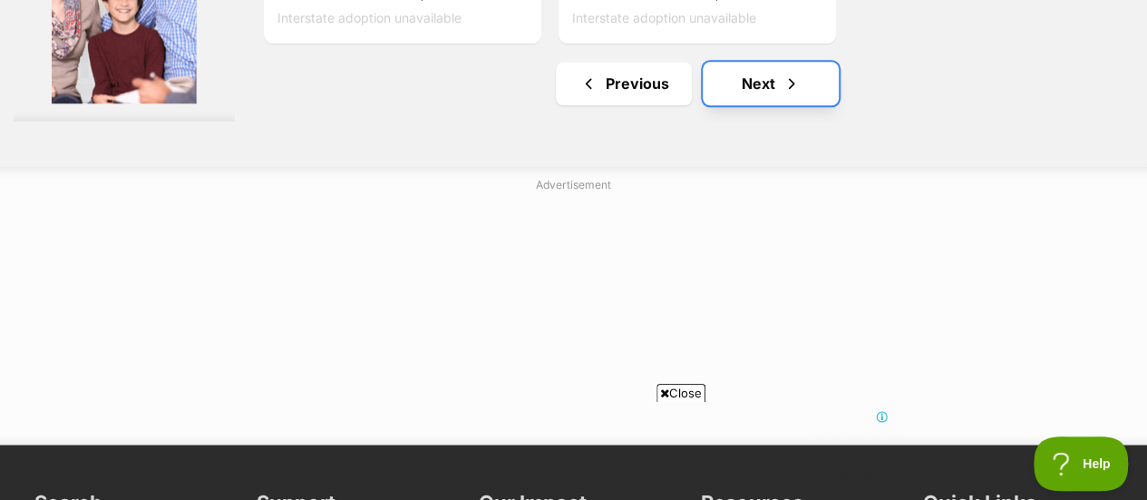
click at [764, 88] on link "Next" at bounding box center [771, 84] width 136 height 44
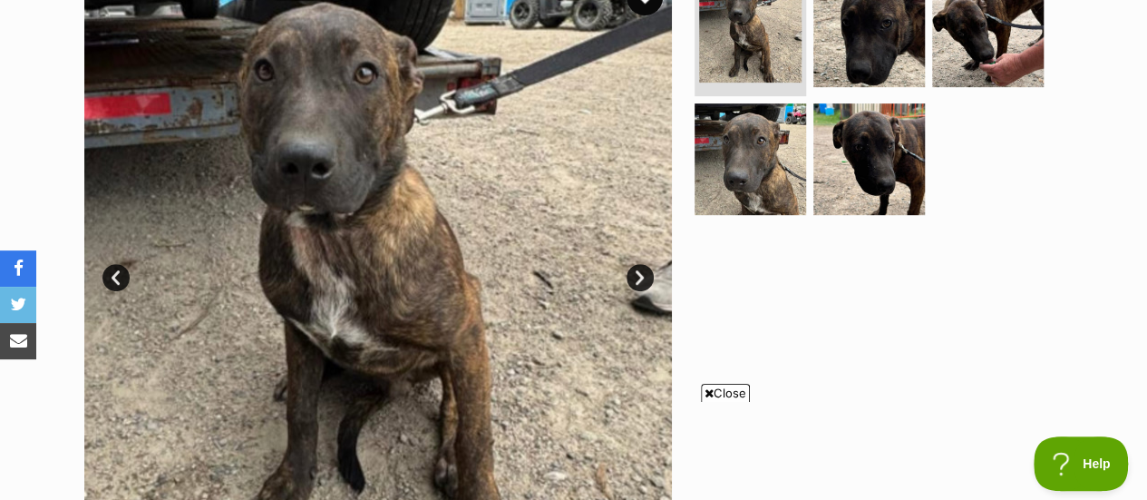
scroll to position [406, 0]
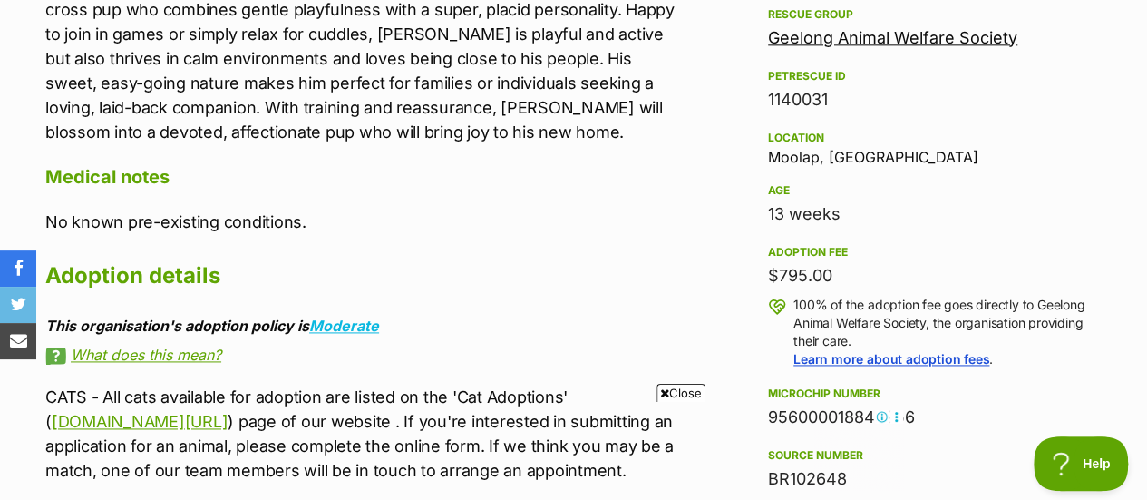
scroll to position [1114, 0]
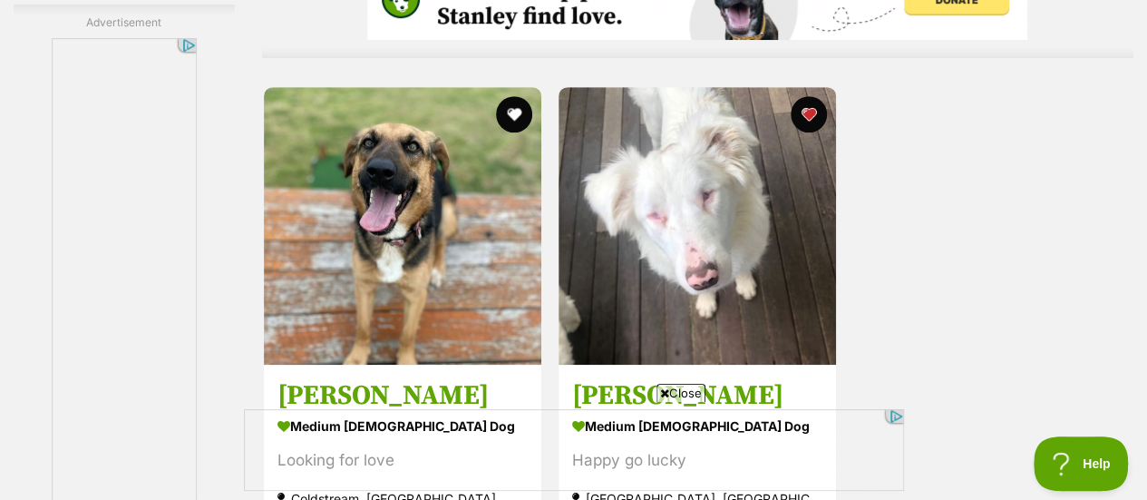
scroll to position [4380, 0]
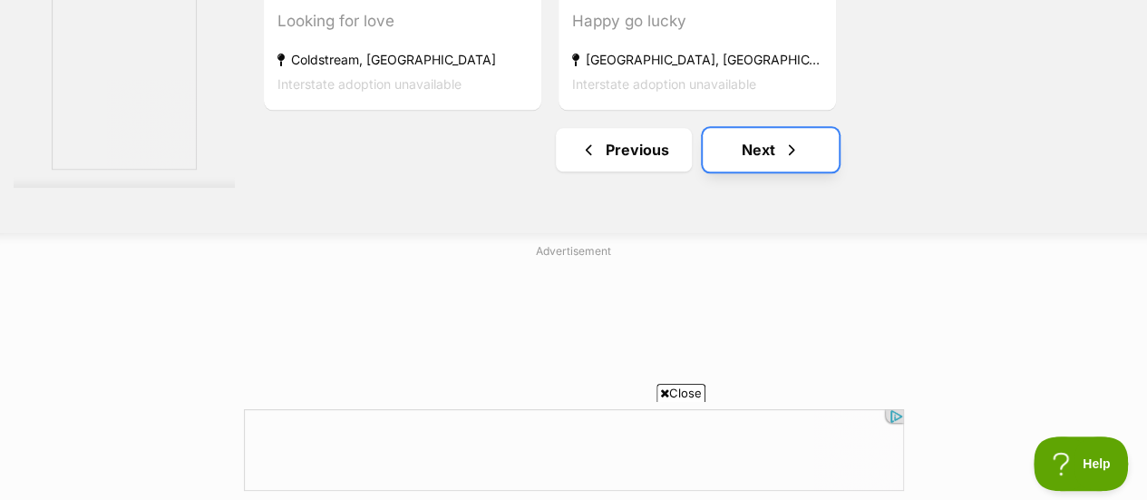
click at [753, 146] on link "Next" at bounding box center [771, 150] width 136 height 44
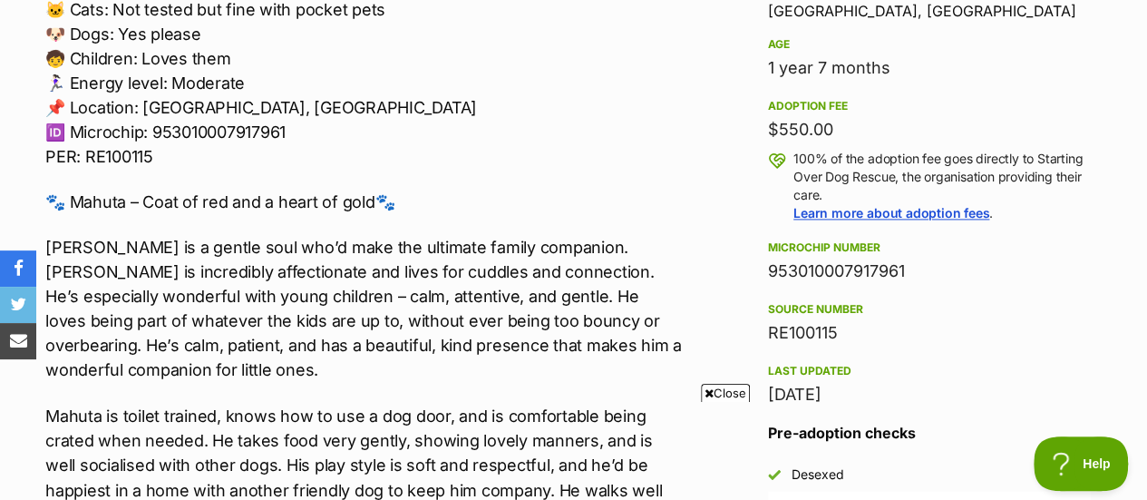
scroll to position [1235, 0]
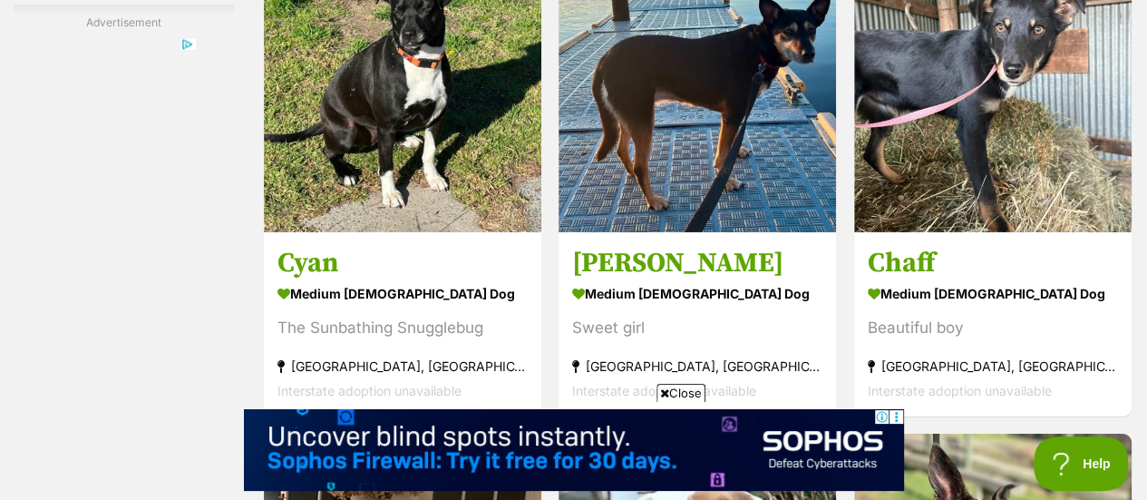
scroll to position [2944, 0]
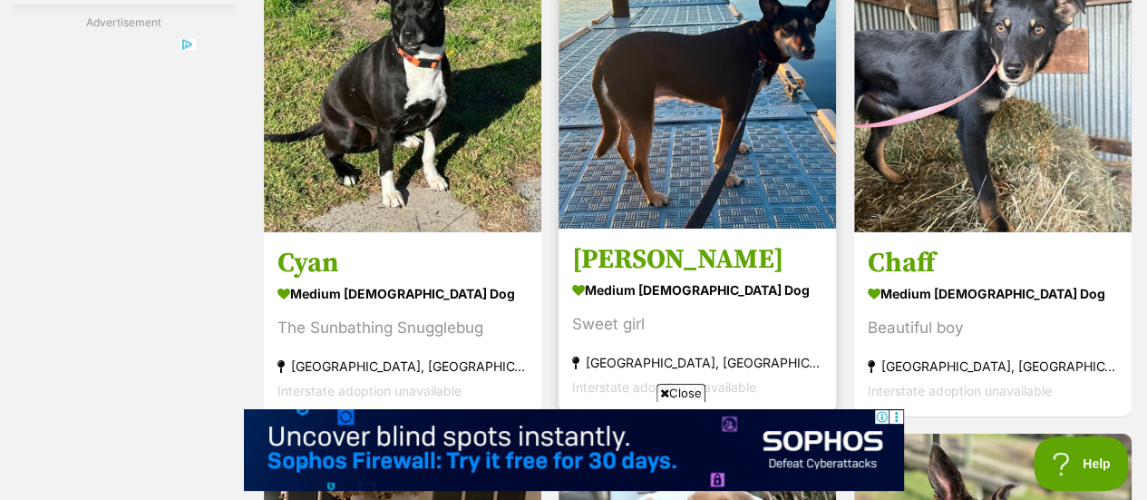
click at [641, 184] on img at bounding box center [697, 89] width 277 height 277
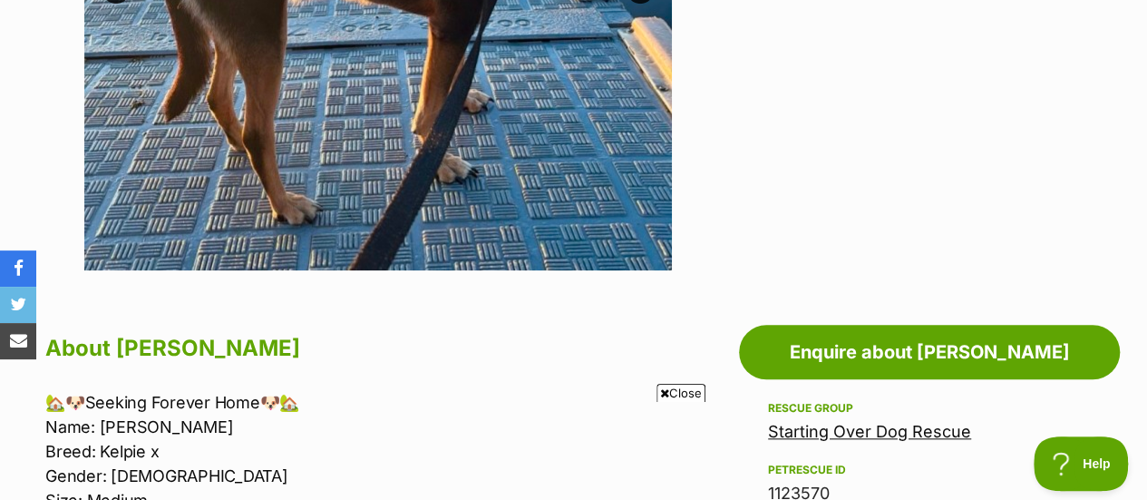
scroll to position [733, 0]
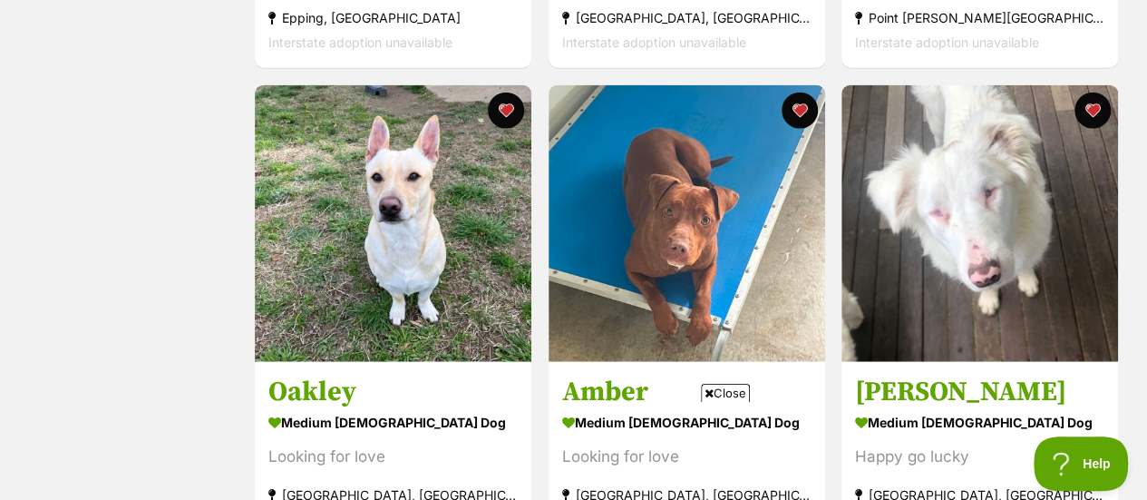
scroll to position [2247, 0]
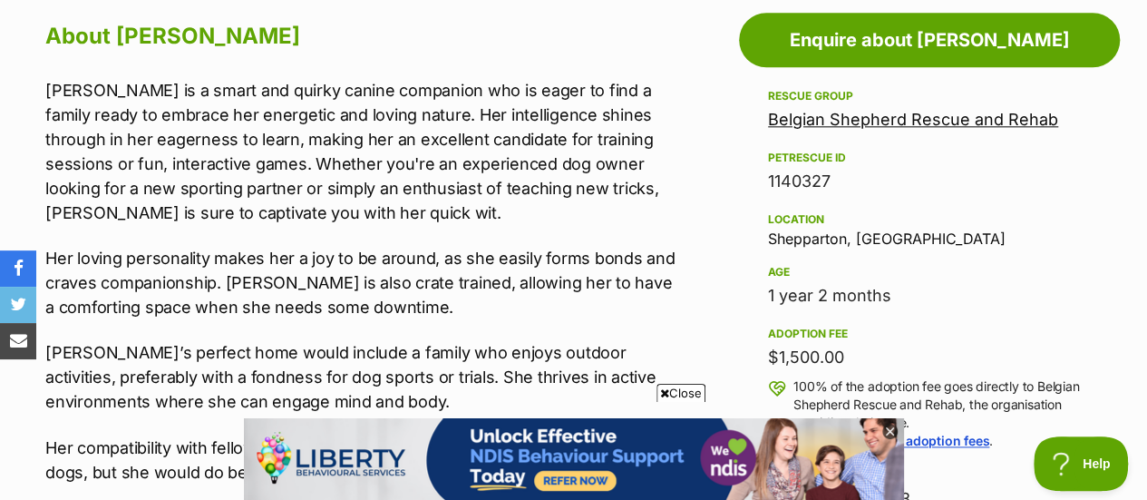
scroll to position [1005, 0]
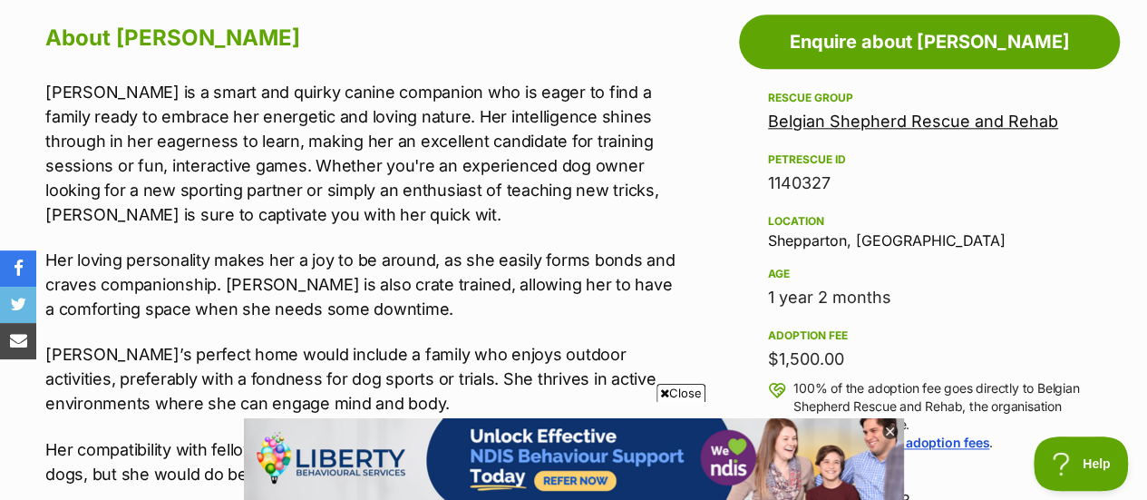
click at [826, 125] on link "Belgian Shepherd Rescue and Rehab" at bounding box center [913, 121] width 290 height 19
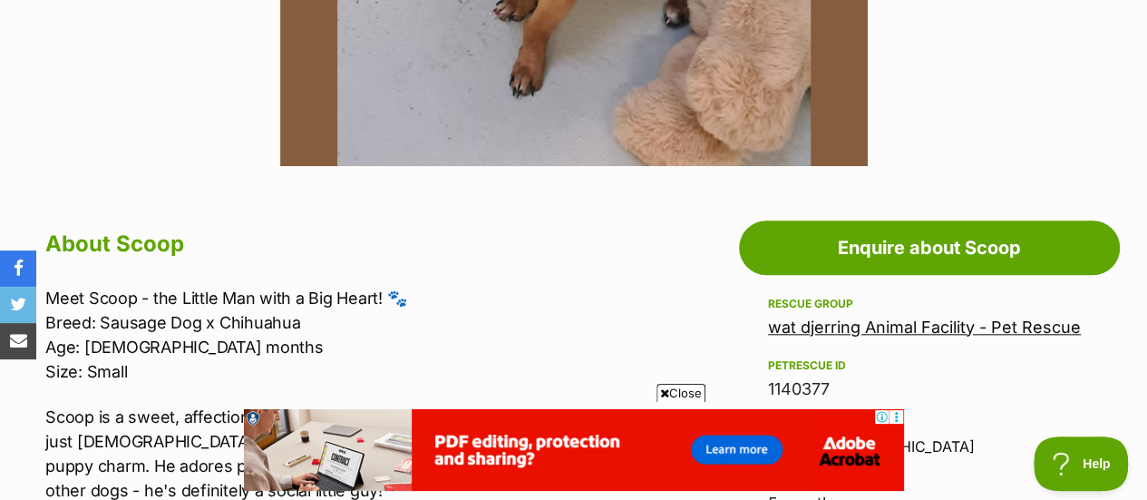
scroll to position [800, 0]
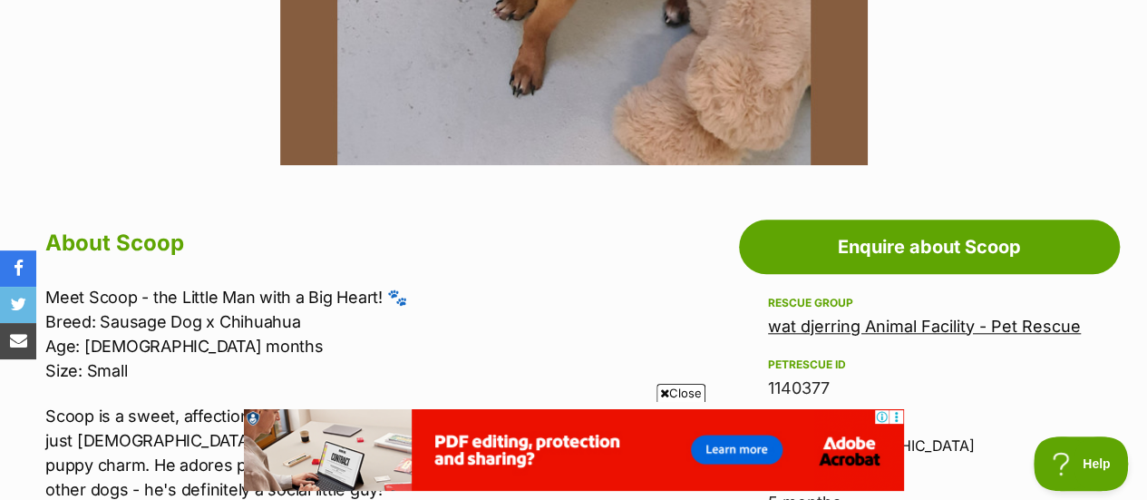
drag, startPoint x: 779, startPoint y: 326, endPoint x: 727, endPoint y: 7, distance: 322.5
click at [779, 326] on link "wat djerring Animal Facility - Pet Rescue" at bounding box center [924, 325] width 313 height 19
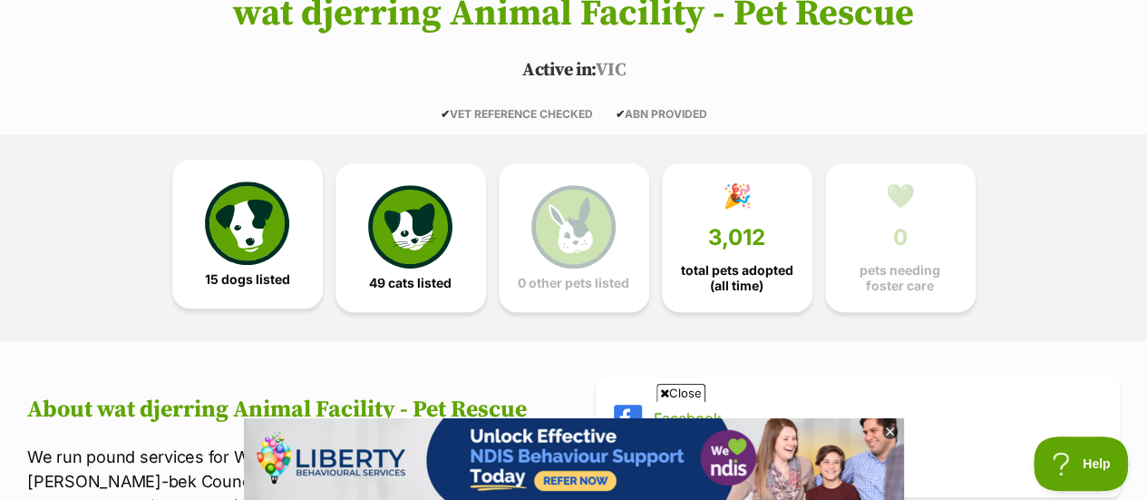
click at [278, 248] on img at bounding box center [246, 222] width 83 height 83
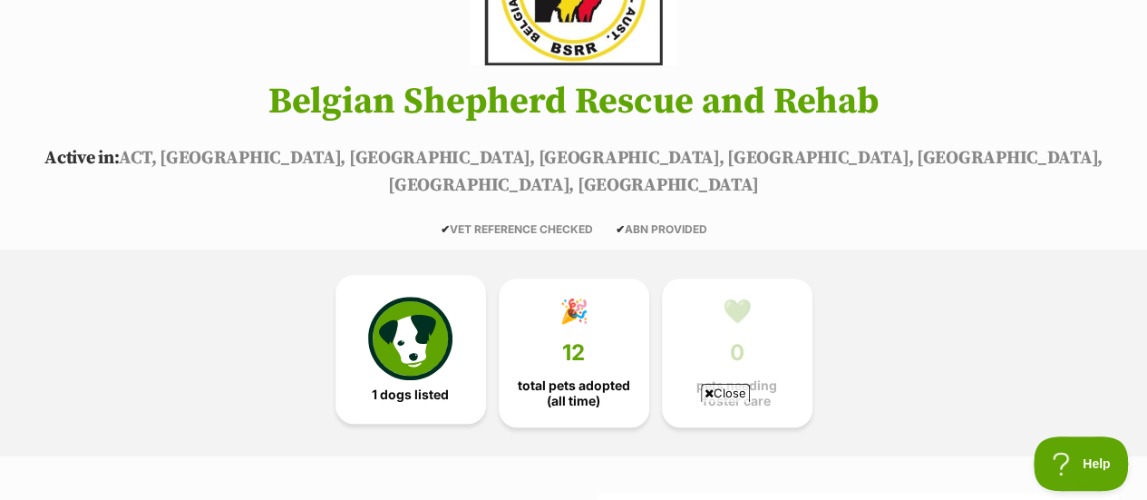
scroll to position [253, 0]
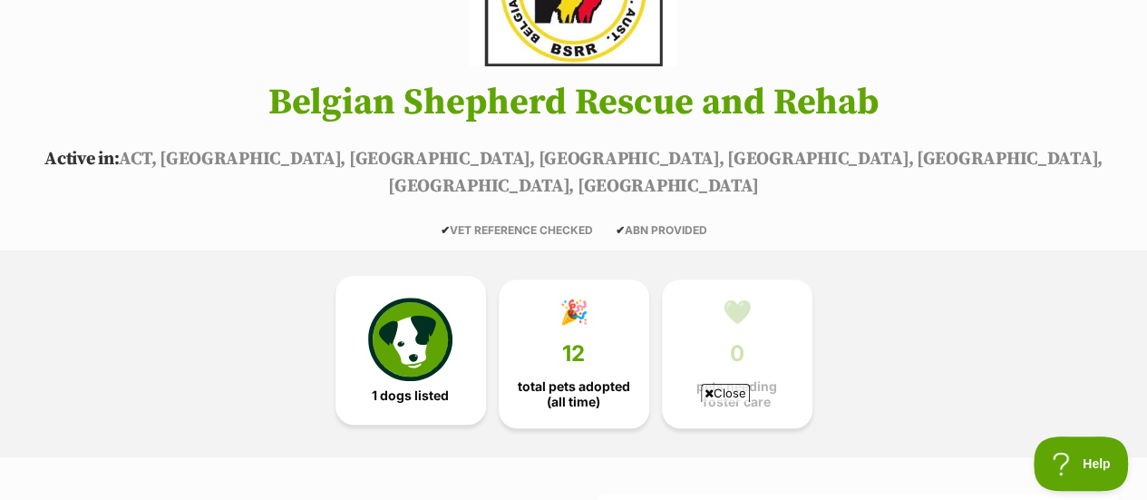
click at [433, 297] on img at bounding box center [409, 338] width 83 height 83
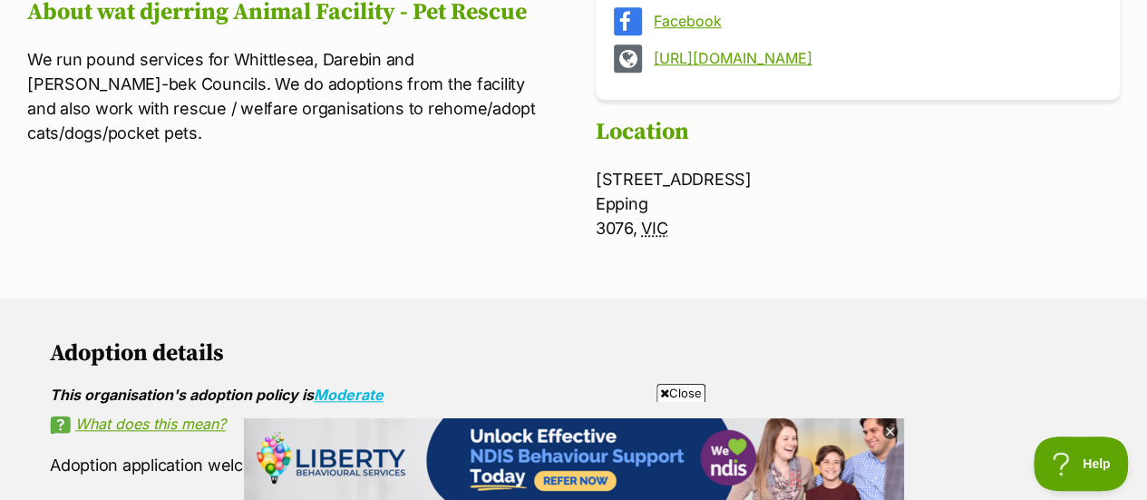
scroll to position [697, 0]
